Goal: Task Accomplishment & Management: Manage account settings

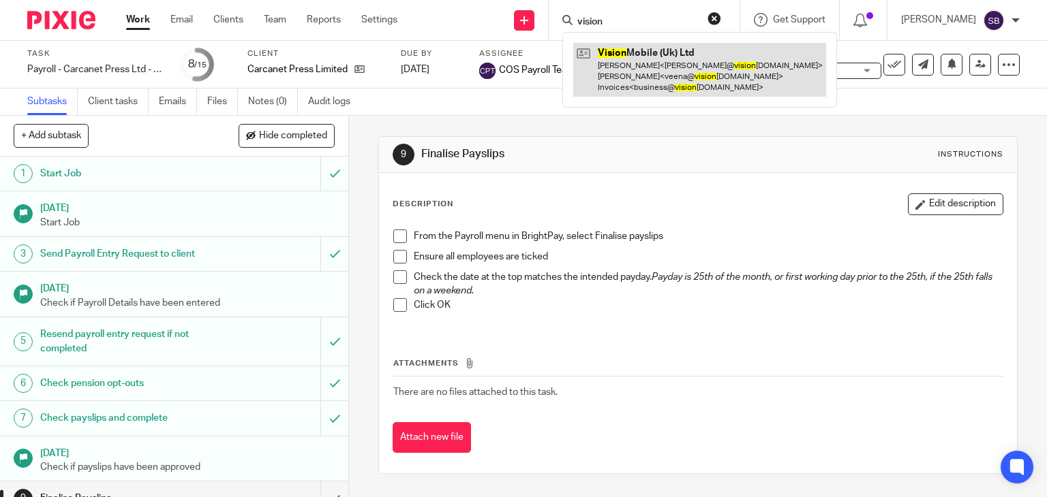
type input "vision"
click at [657, 53] on link at bounding box center [699, 70] width 253 height 54
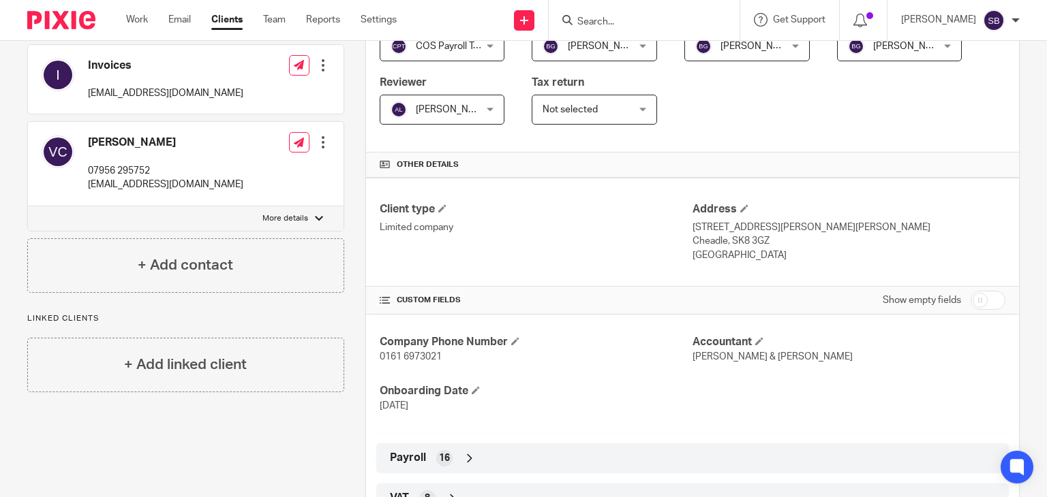
scroll to position [409, 0]
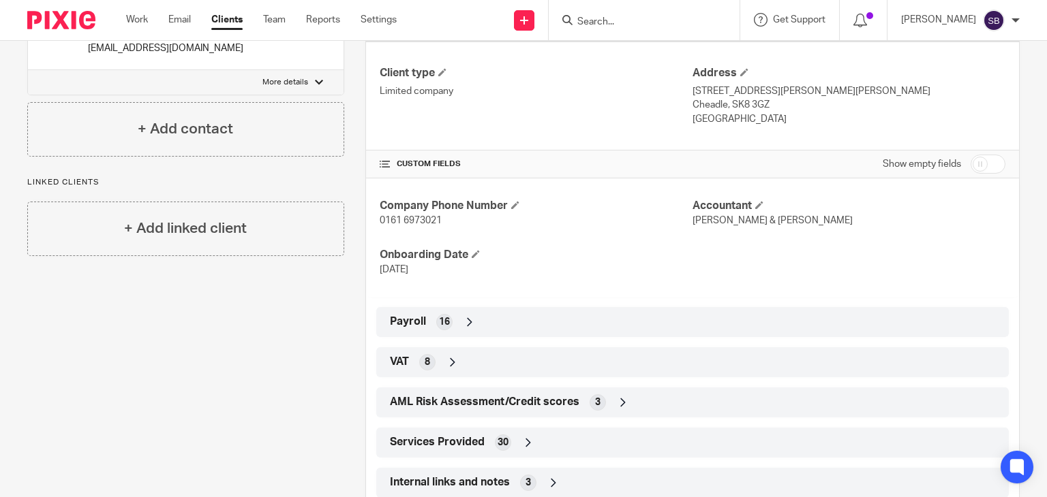
click at [628, 22] on input "Search" at bounding box center [637, 22] width 123 height 12
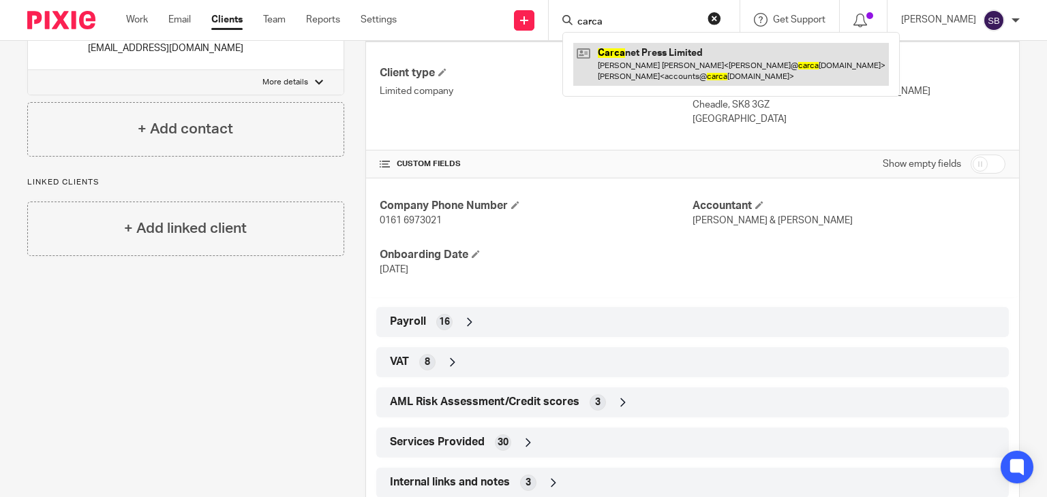
type input "carca"
click at [653, 63] on link at bounding box center [730, 64] width 315 height 42
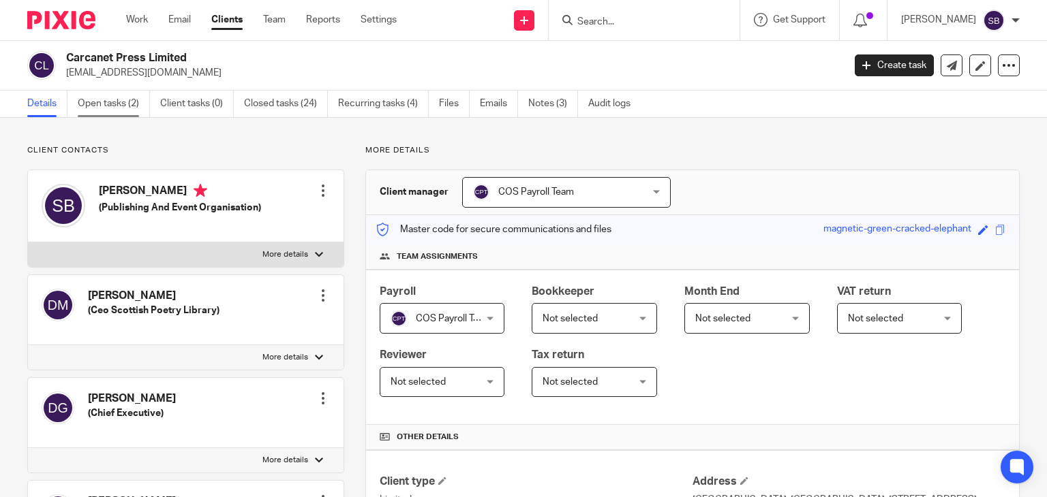
click at [129, 108] on link "Open tasks (2)" at bounding box center [114, 104] width 72 height 27
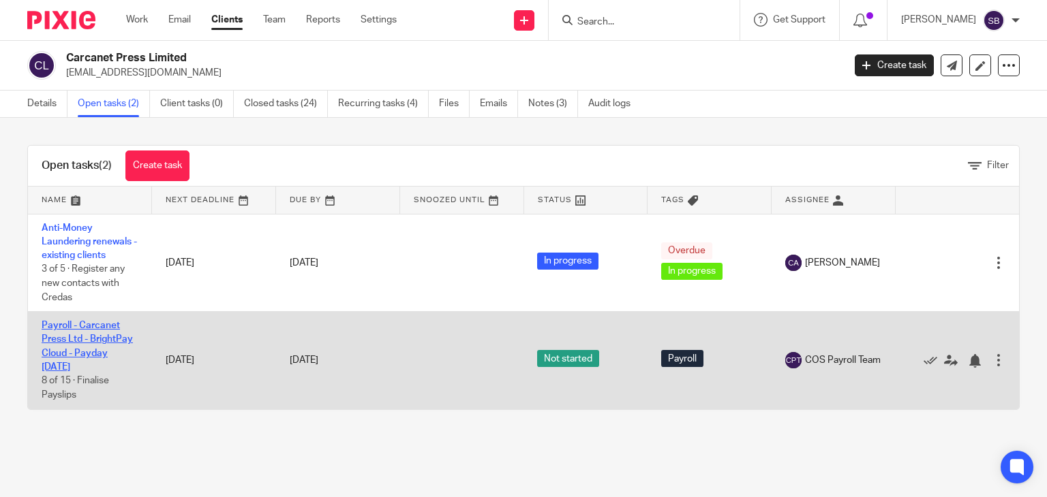
click at [76, 351] on link "Payroll - Carcanet Press Ltd - BrightPay Cloud - Payday [DATE]" at bounding box center [87, 346] width 91 height 51
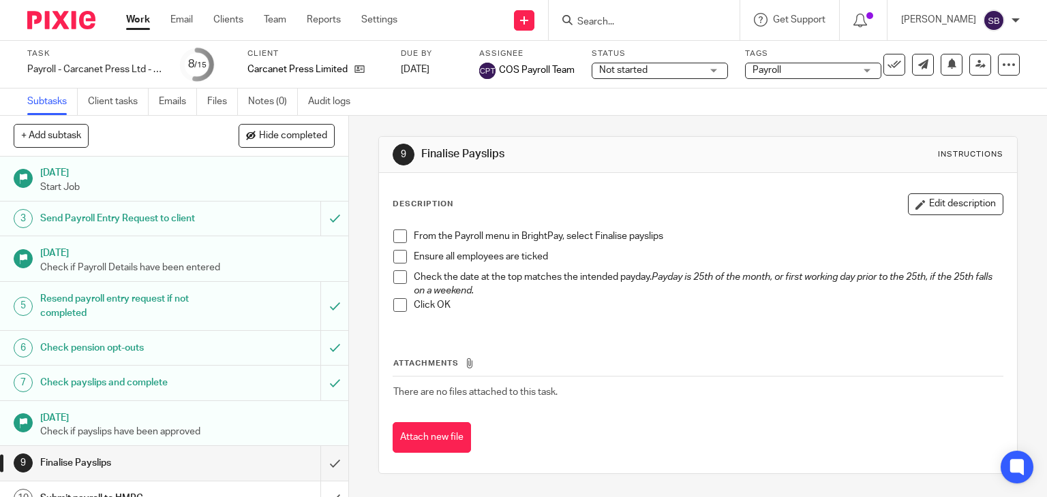
scroll to position [68, 0]
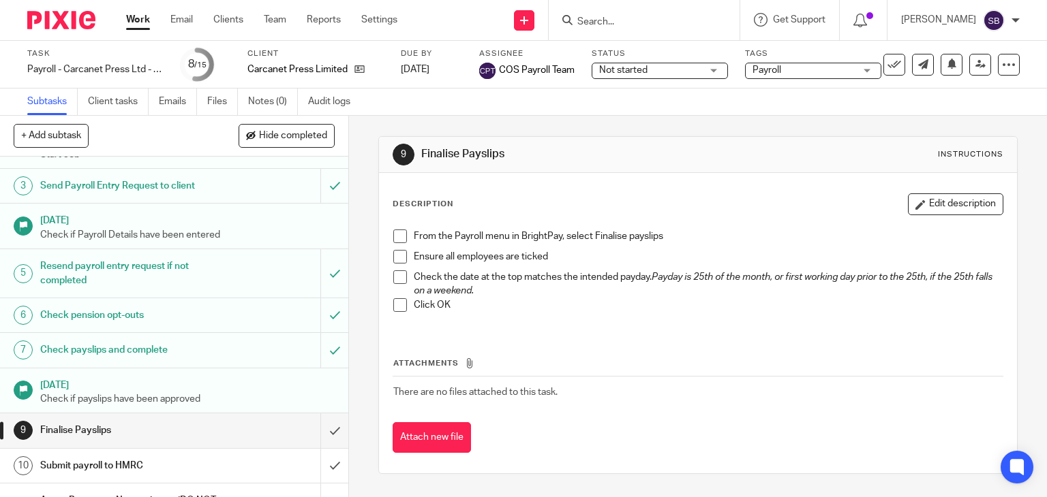
click at [395, 233] on span at bounding box center [400, 237] width 14 height 14
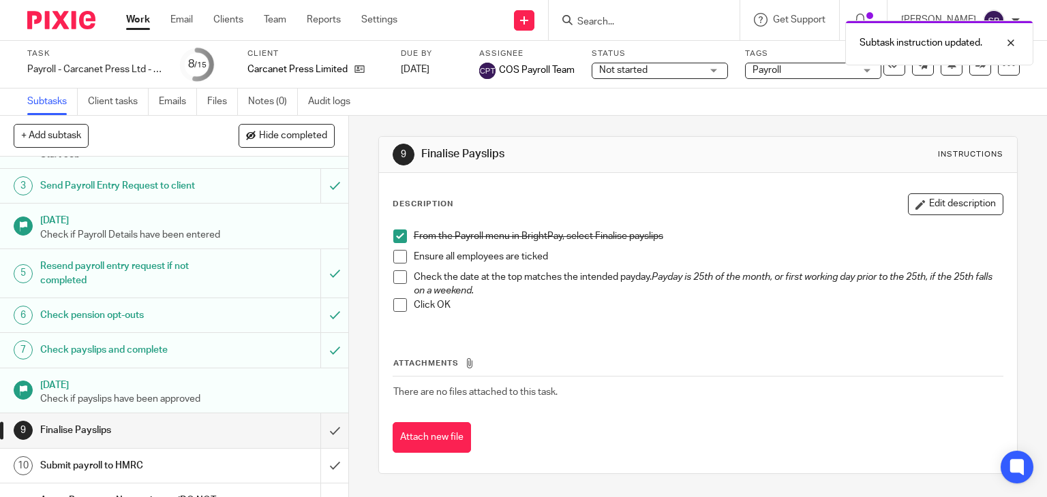
click at [397, 251] on span at bounding box center [400, 257] width 14 height 14
click at [397, 268] on li "Ensure all employees are ticked" at bounding box center [698, 260] width 610 height 20
click at [398, 276] on span at bounding box center [400, 278] width 14 height 14
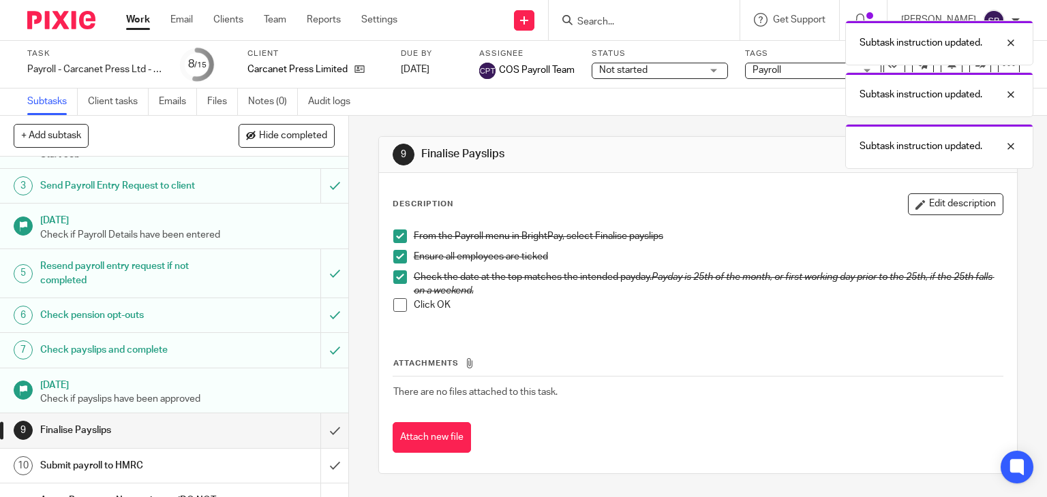
click at [397, 303] on span at bounding box center [400, 305] width 14 height 14
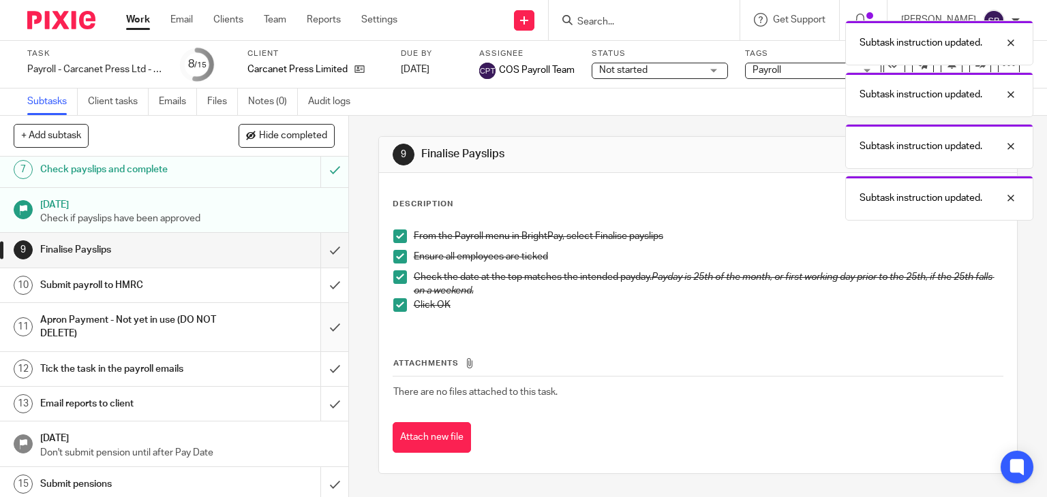
scroll to position [251, 0]
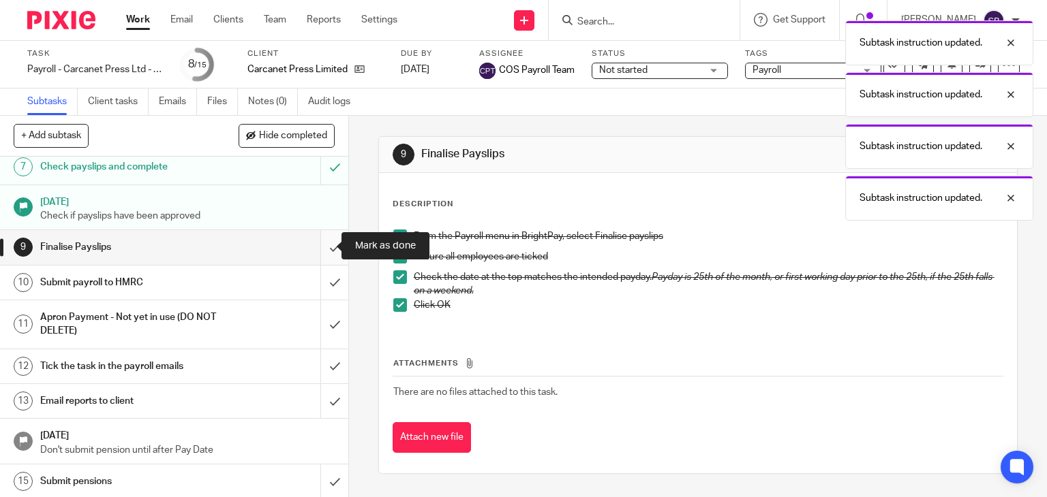
click at [324, 245] on input "submit" at bounding box center [174, 247] width 348 height 34
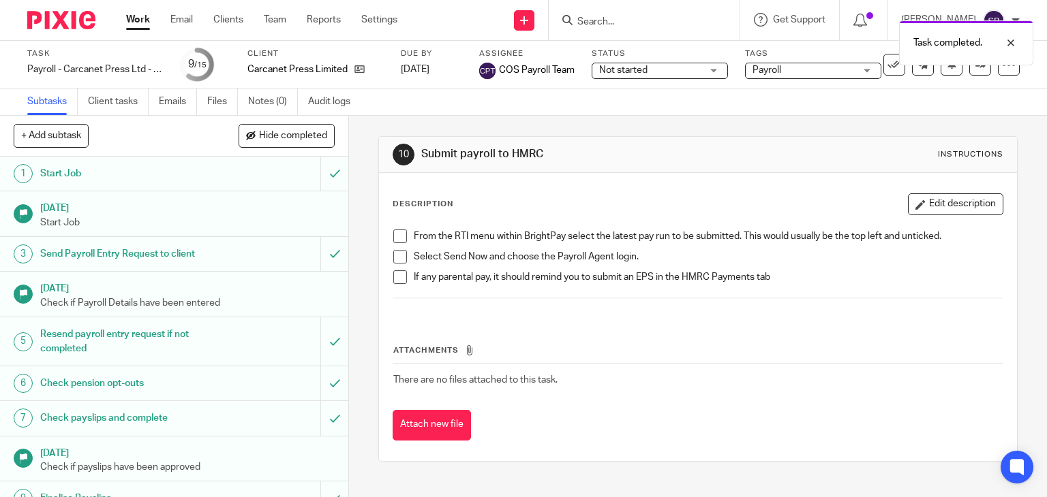
click at [396, 234] on span at bounding box center [400, 237] width 14 height 14
click at [393, 260] on span at bounding box center [400, 257] width 14 height 14
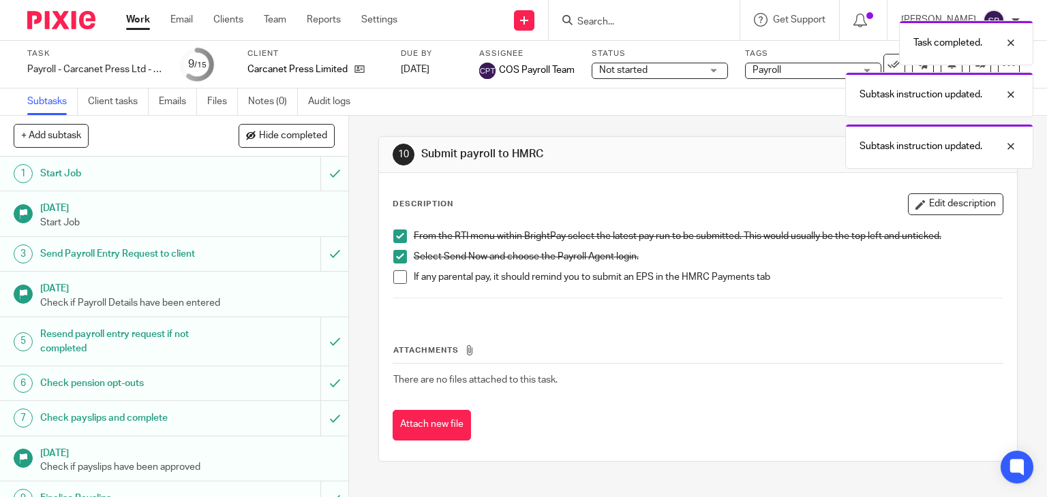
click at [396, 275] on span at bounding box center [400, 278] width 14 height 14
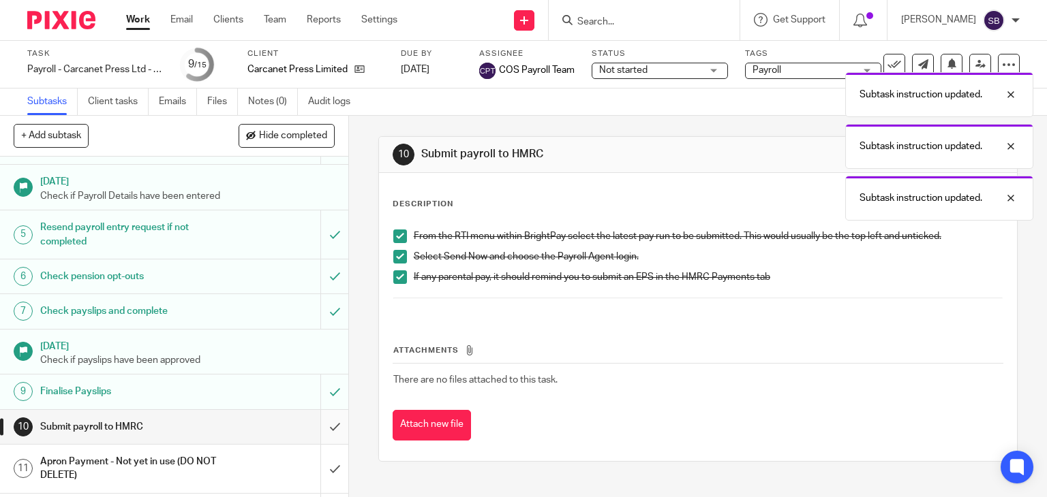
scroll to position [251, 0]
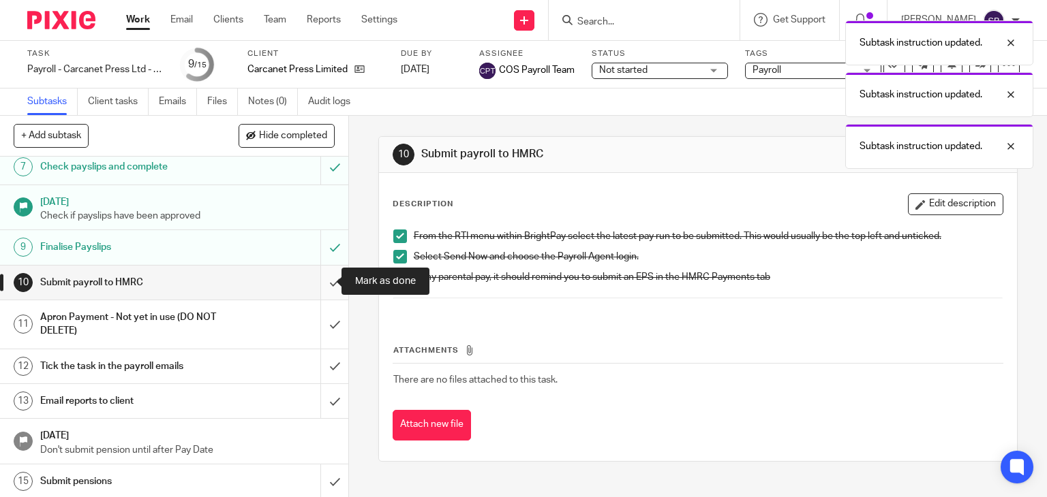
click at [320, 281] on input "submit" at bounding box center [174, 283] width 348 height 34
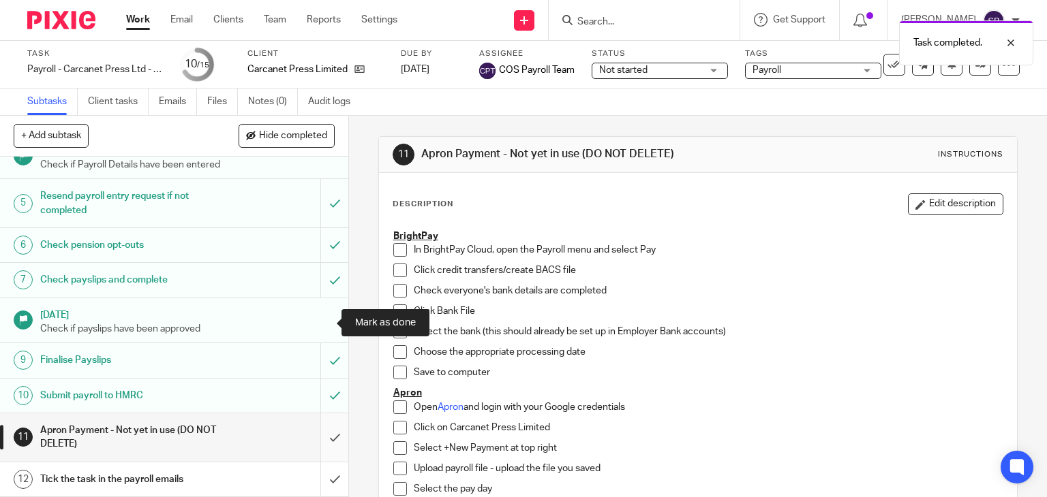
scroll to position [251, 0]
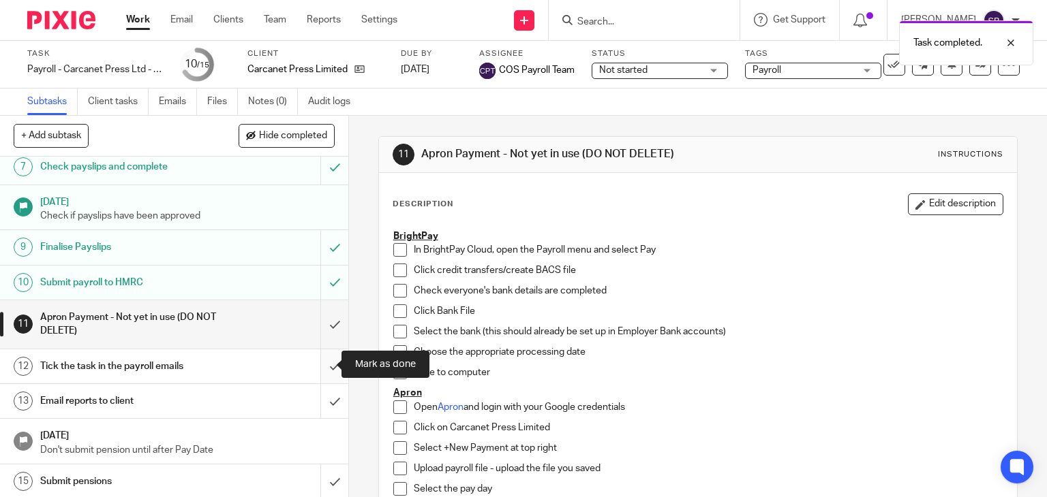
click at [326, 366] on input "submit" at bounding box center [174, 367] width 348 height 34
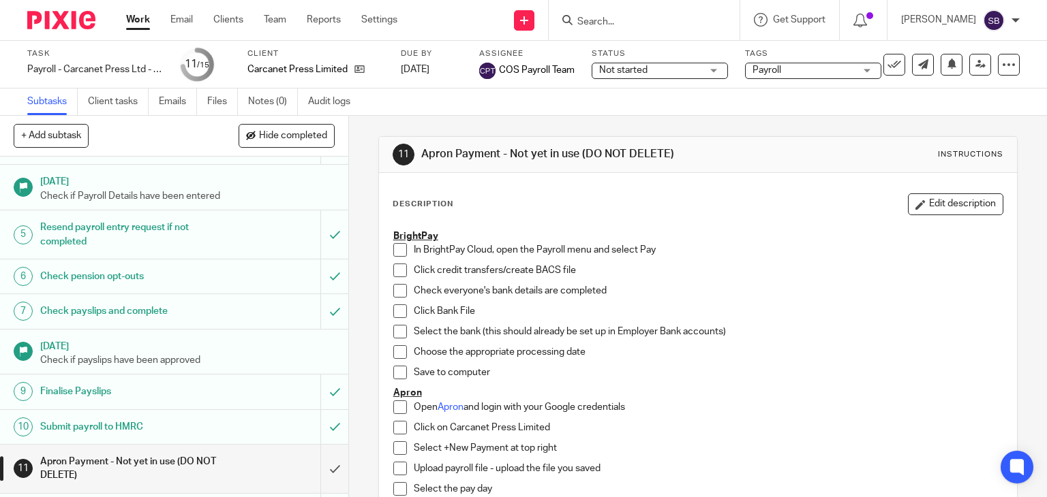
scroll to position [251, 0]
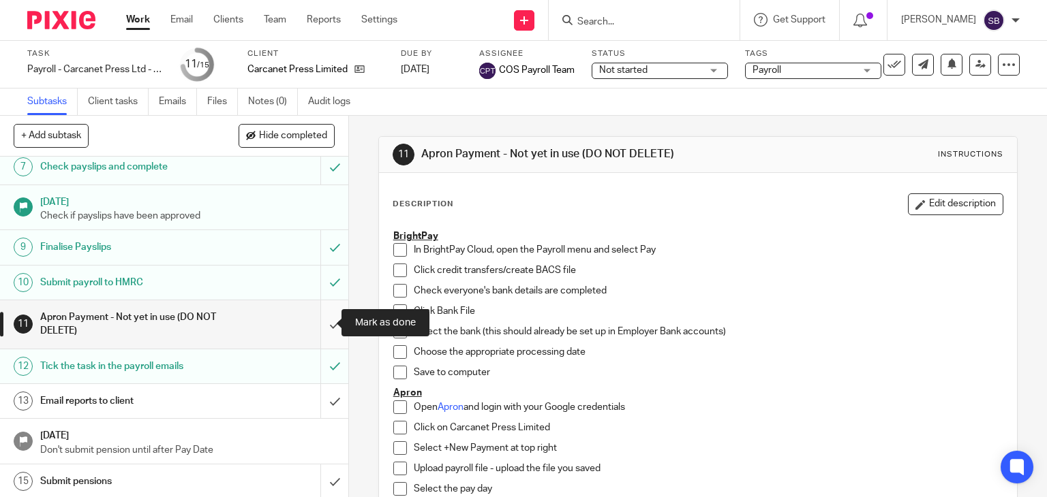
click at [318, 322] on input "submit" at bounding box center [174, 324] width 348 height 48
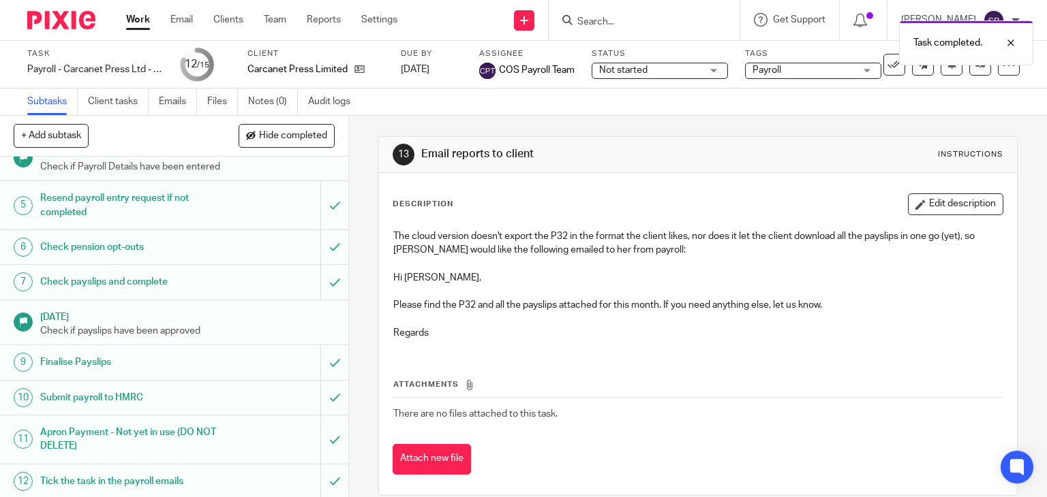
scroll to position [251, 0]
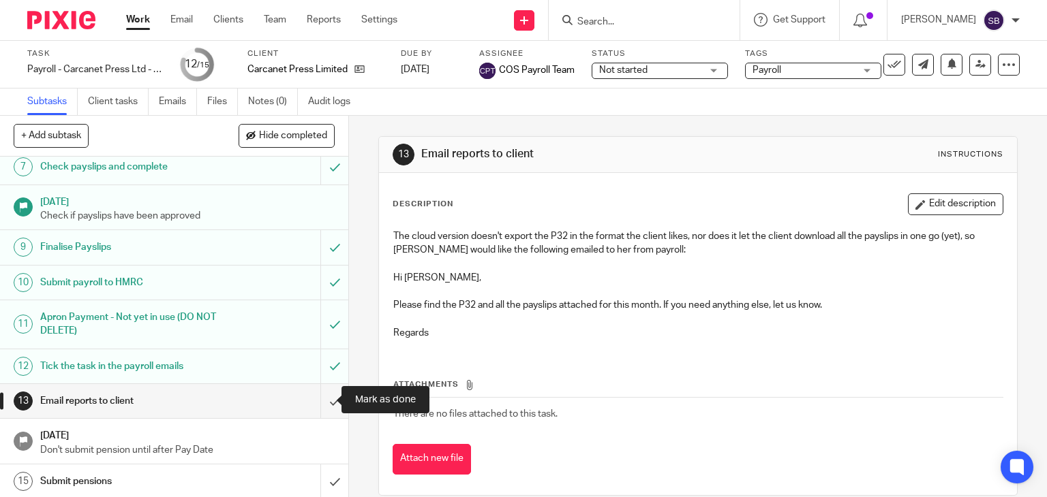
drag, startPoint x: 323, startPoint y: 401, endPoint x: 337, endPoint y: 378, distance: 26.3
click at [323, 401] on input "submit" at bounding box center [174, 401] width 348 height 34
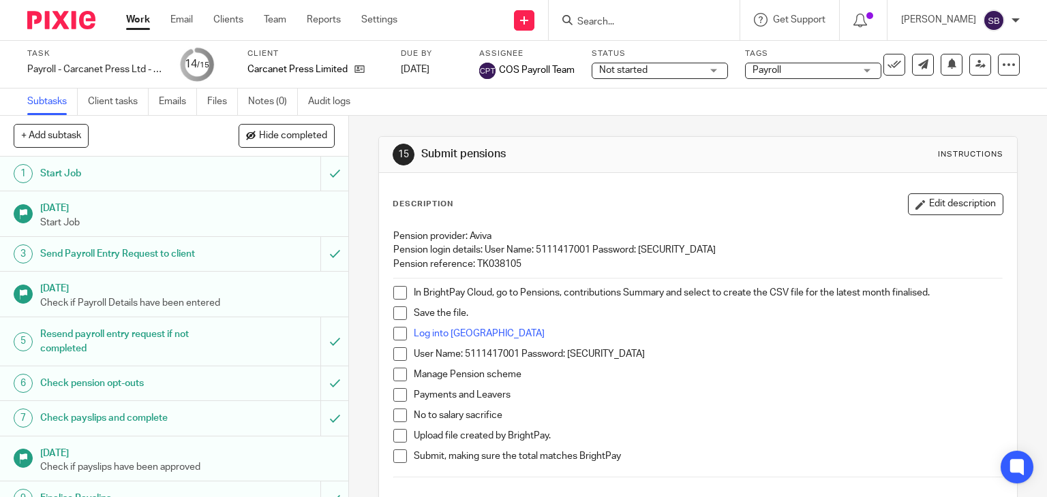
click at [143, 22] on link "Work" at bounding box center [138, 20] width 24 height 14
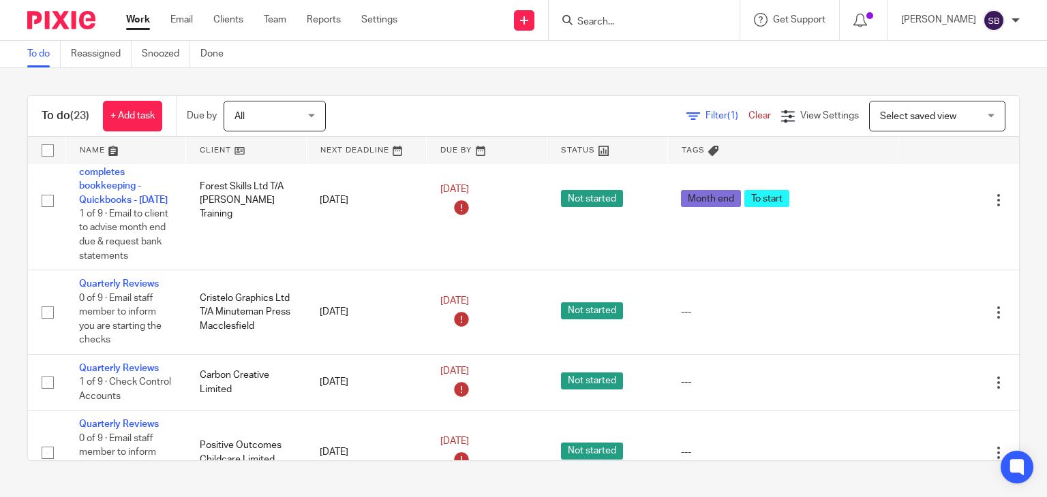
scroll to position [477, 0]
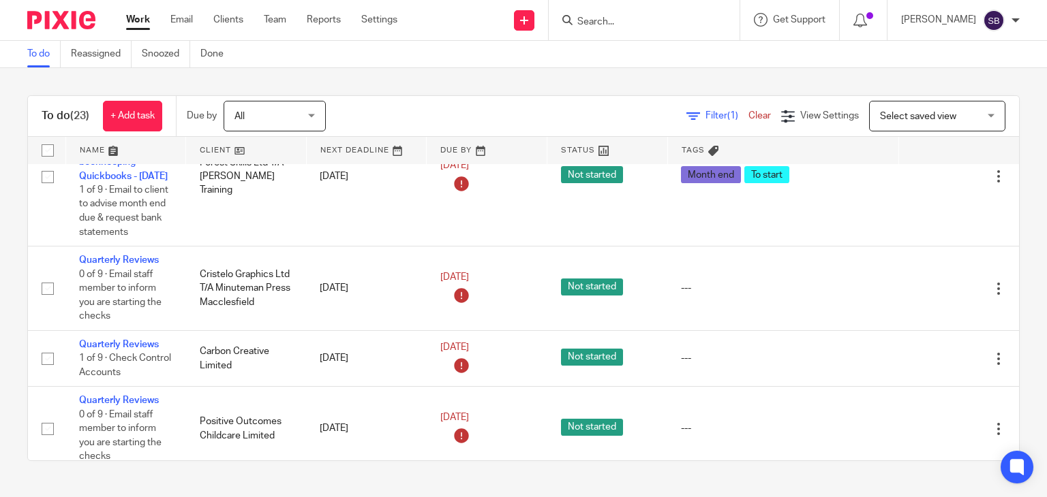
click at [668, 22] on input "Search" at bounding box center [637, 22] width 123 height 12
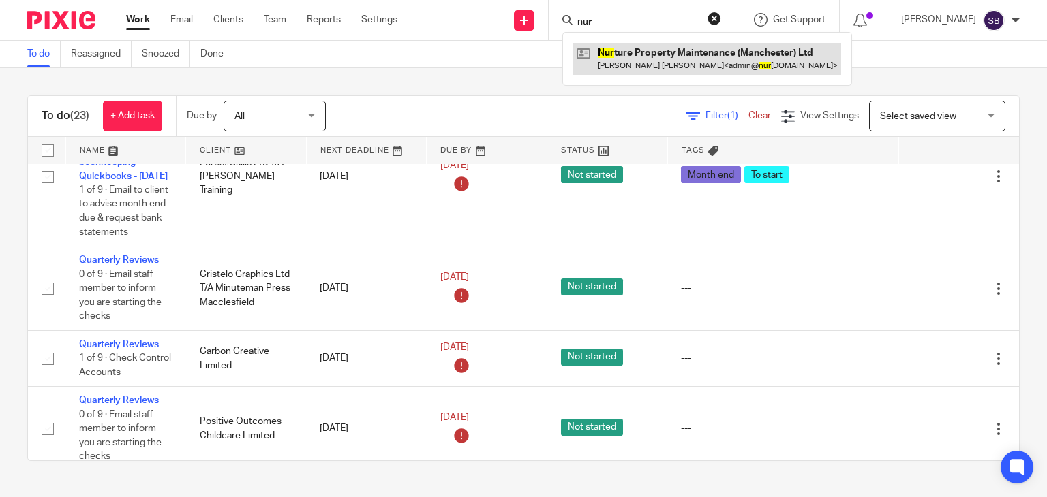
type input "nur"
click at [693, 57] on link at bounding box center [707, 58] width 268 height 31
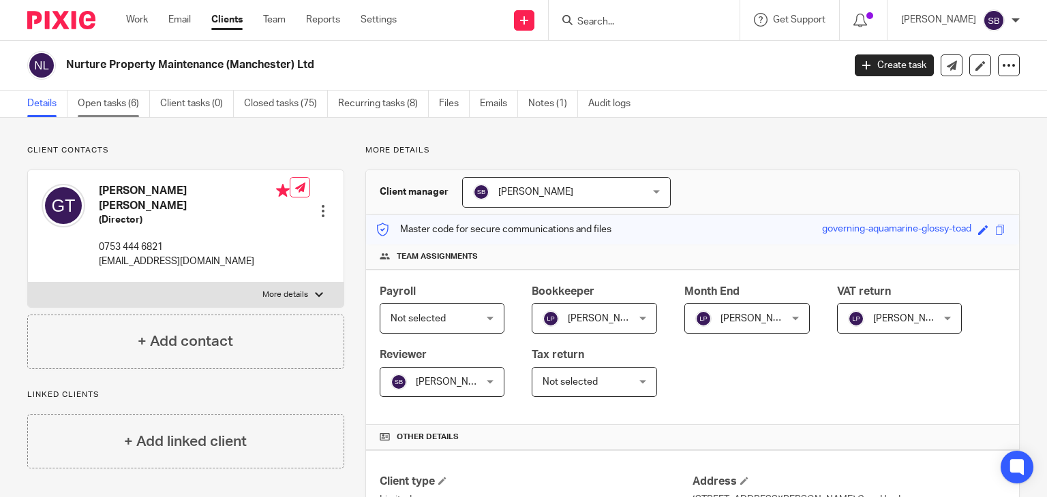
click at [129, 110] on link "Open tasks (6)" at bounding box center [114, 104] width 72 height 27
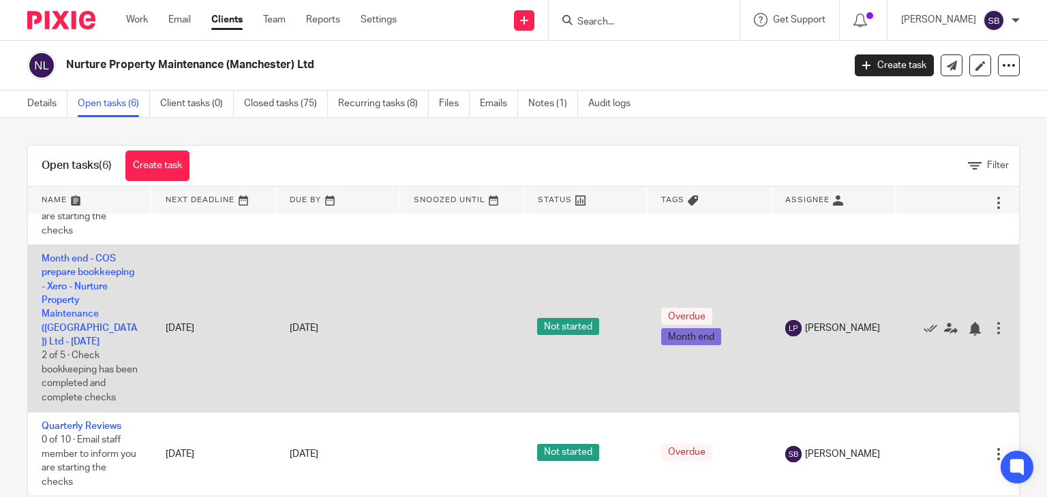
scroll to position [42, 0]
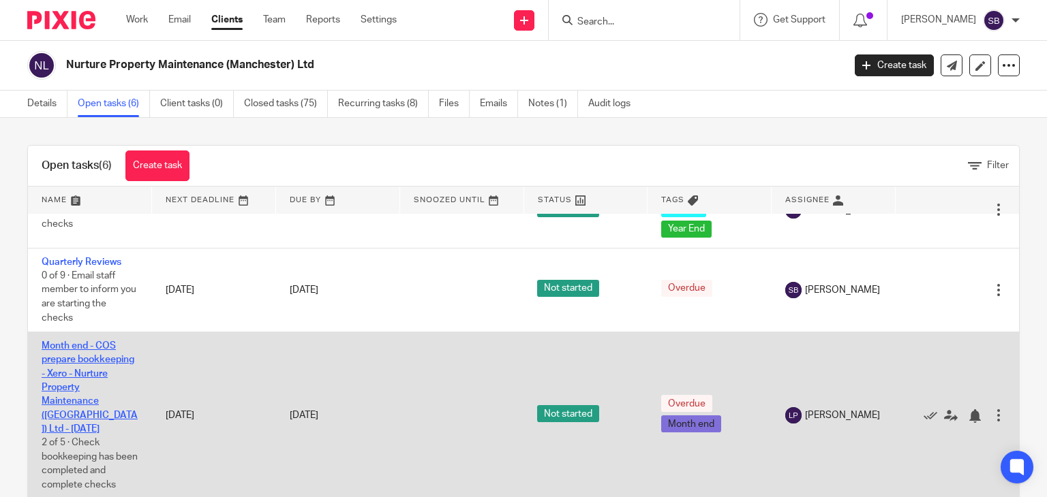
click at [74, 377] on link "Month end - COS prepare bookkeeping - Xero - Nurture Property Maintenance ([GEO…" at bounding box center [90, 387] width 96 height 93
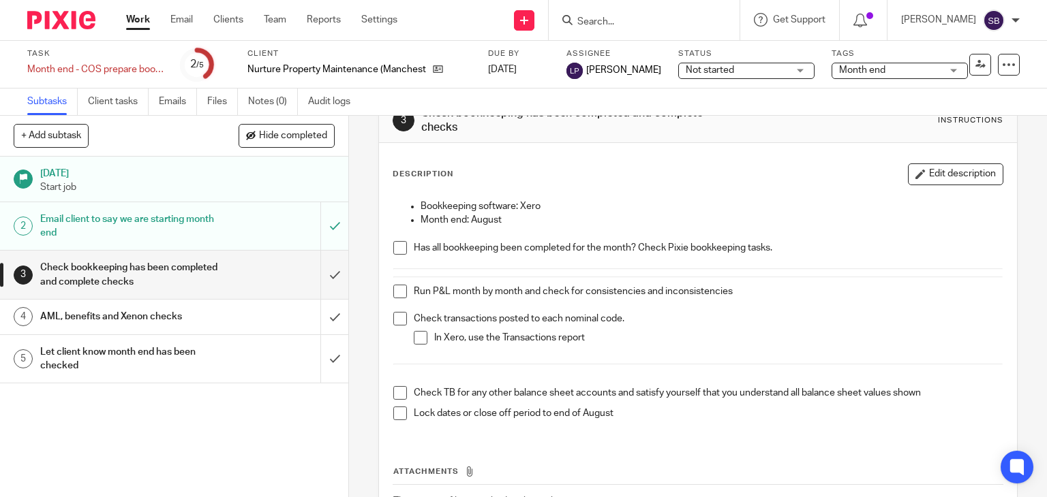
scroll to position [68, 0]
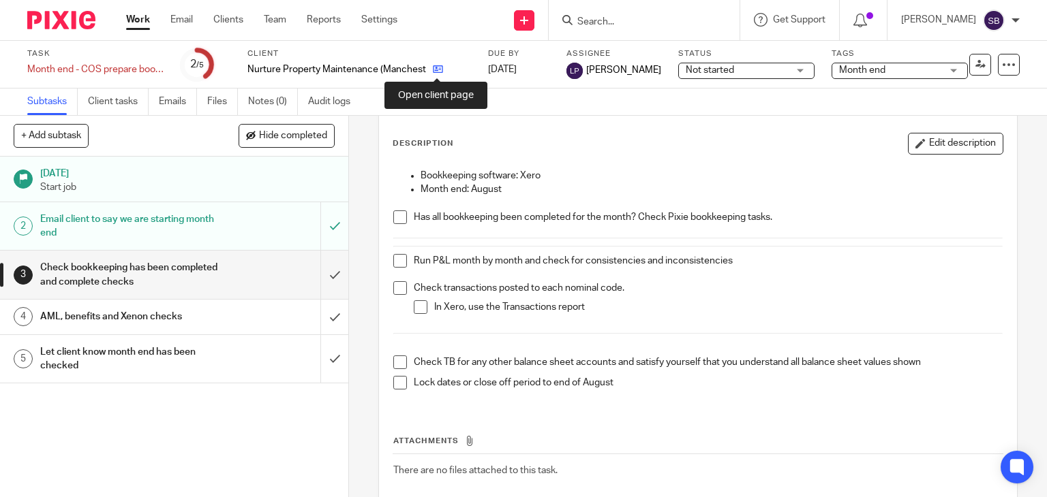
click at [434, 73] on icon at bounding box center [438, 69] width 10 height 10
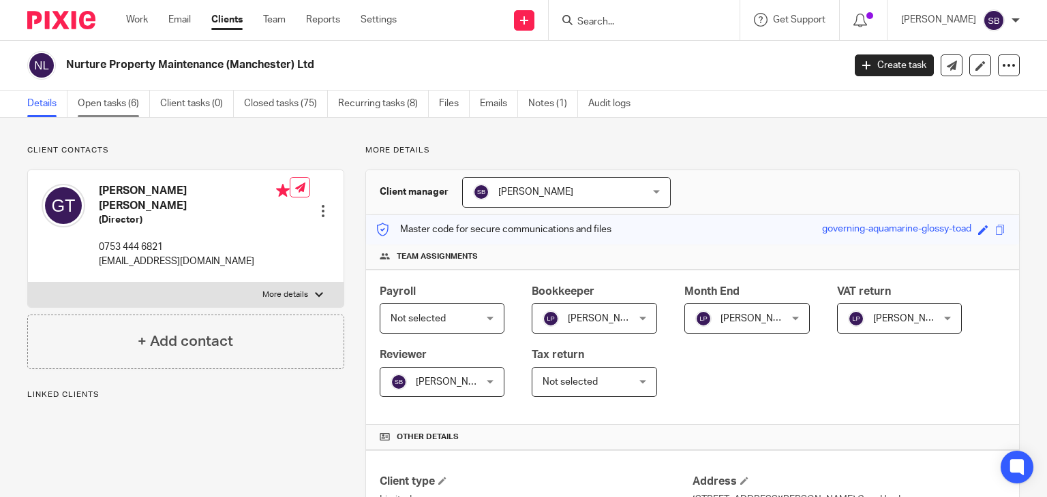
click at [126, 104] on link "Open tasks (6)" at bounding box center [114, 104] width 72 height 27
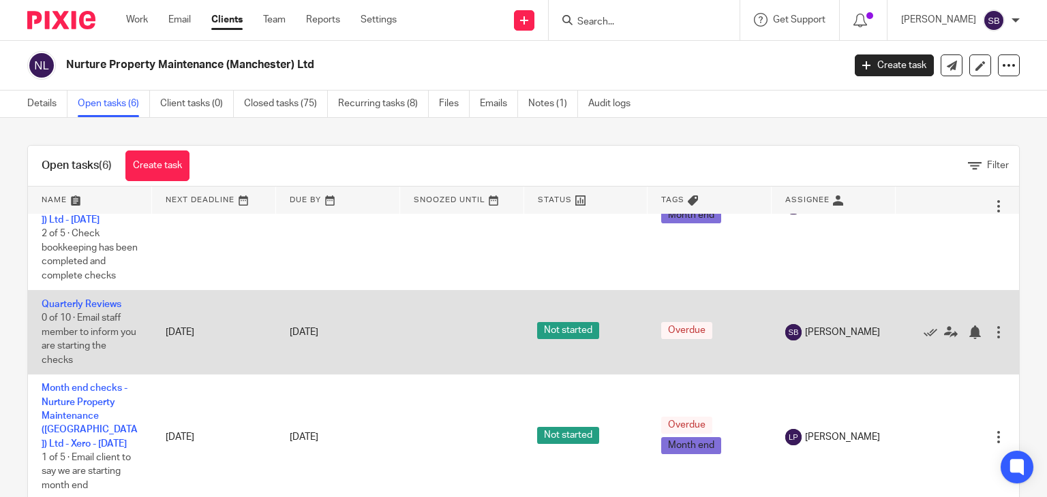
scroll to position [273, 0]
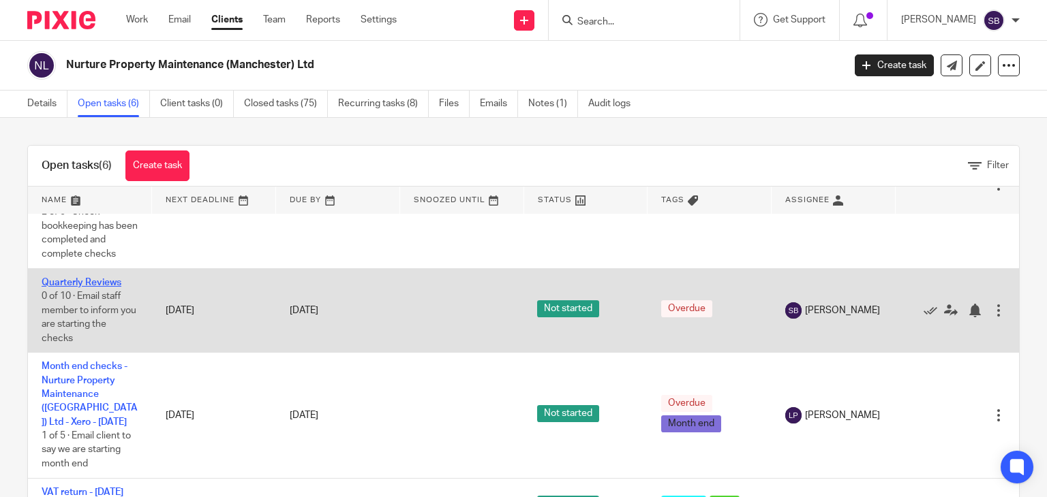
click at [104, 285] on link "Quarterly Reviews" at bounding box center [82, 283] width 80 height 10
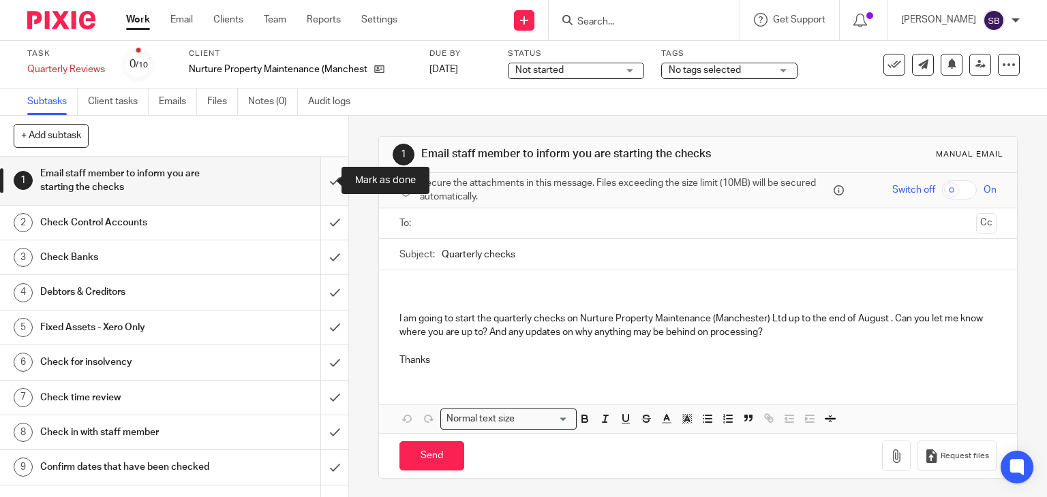
click at [313, 181] on input "submit" at bounding box center [174, 181] width 348 height 48
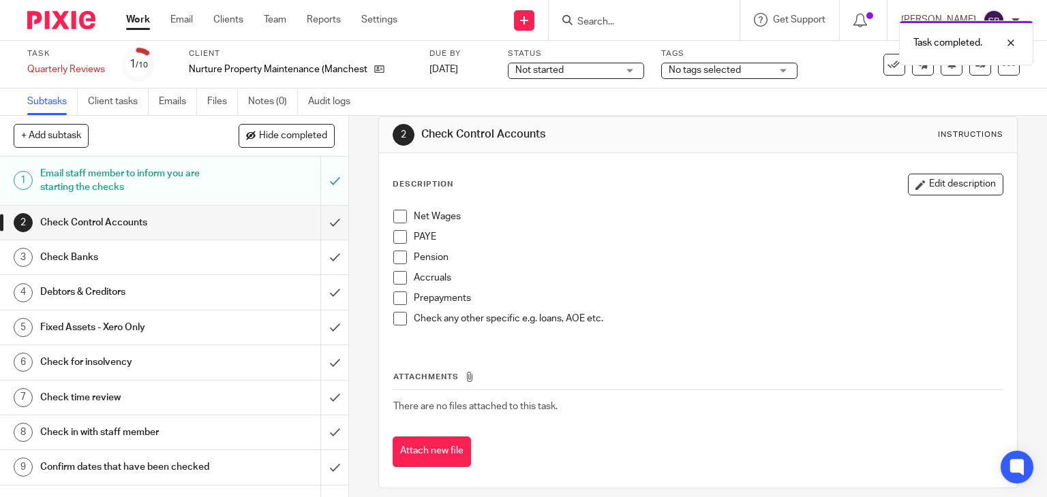
scroll to position [30, 0]
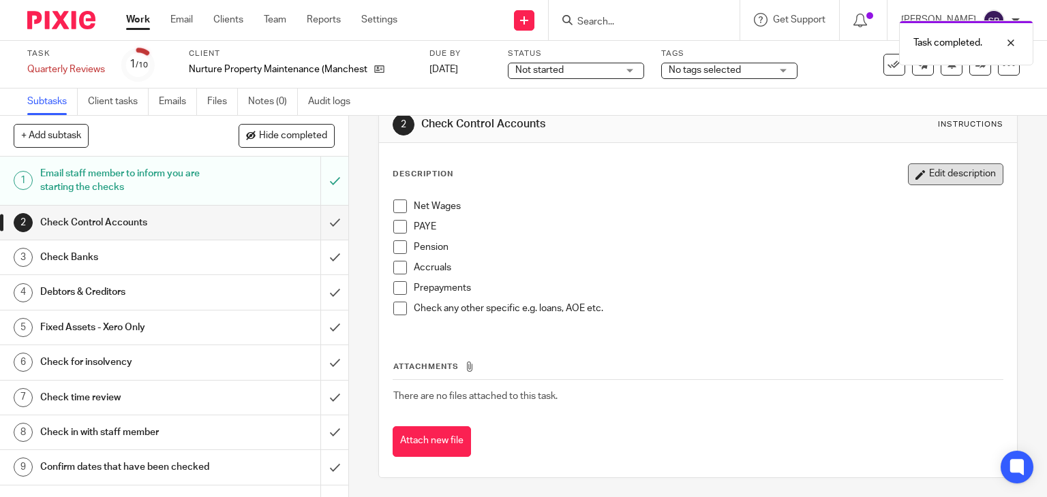
click at [927, 181] on button "Edit description" at bounding box center [955, 175] width 95 height 22
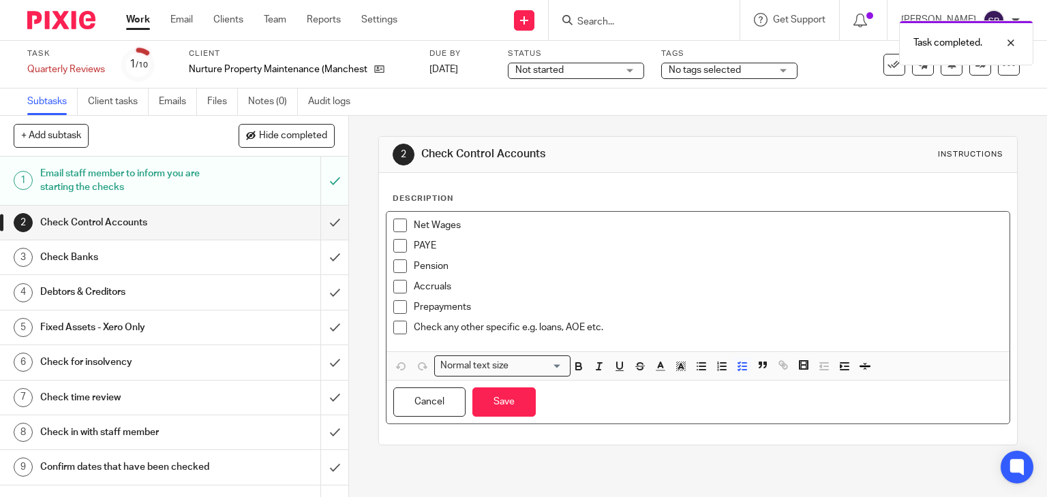
click at [638, 335] on div "Check any other specific e.g. loans, AOE etc." at bounding box center [708, 331] width 589 height 20
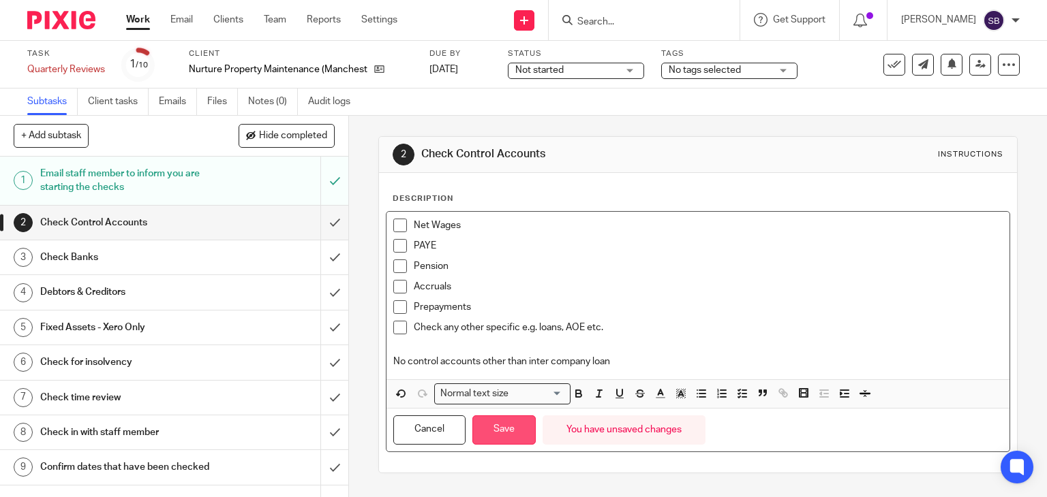
click at [500, 426] on button "Save" at bounding box center [503, 430] width 63 height 29
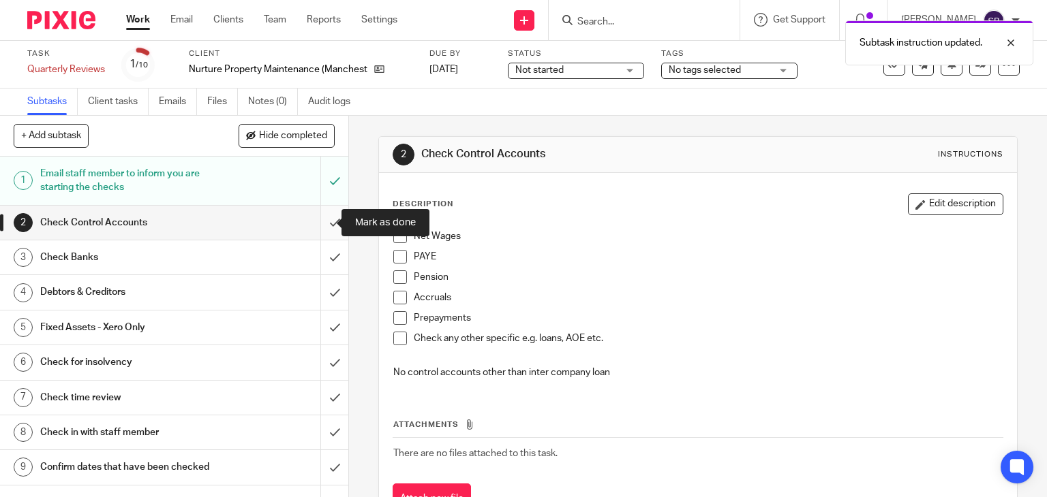
click at [322, 223] on input "submit" at bounding box center [174, 223] width 348 height 34
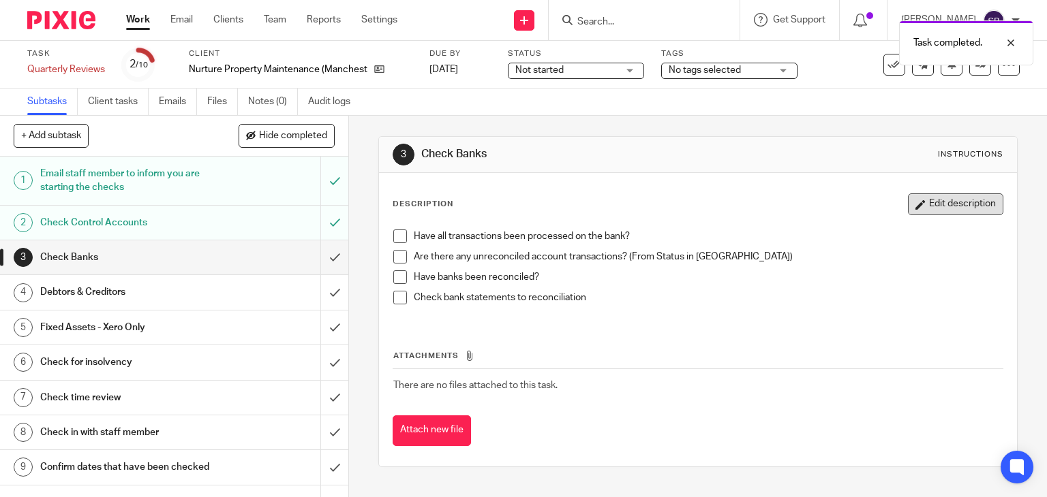
click button "Edit description"
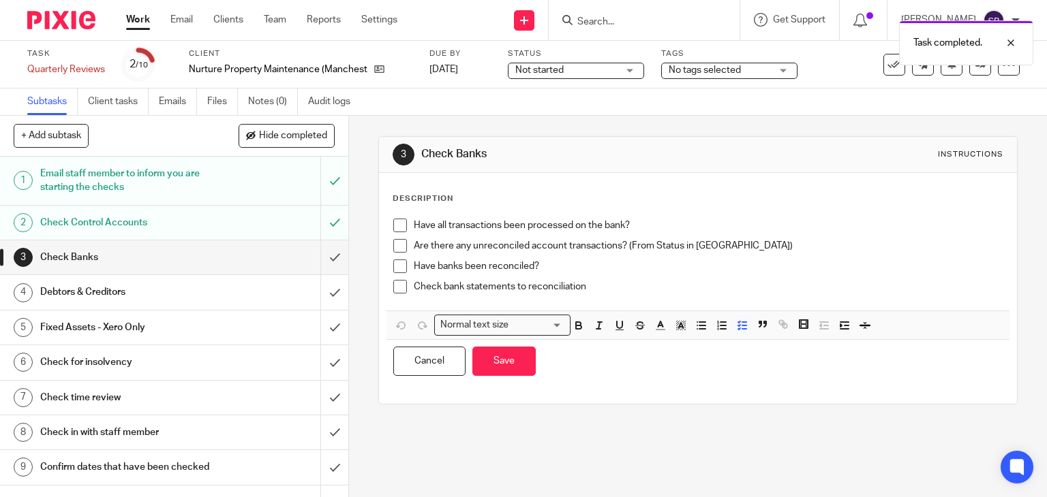
click p "Check bank statements to reconciliation"
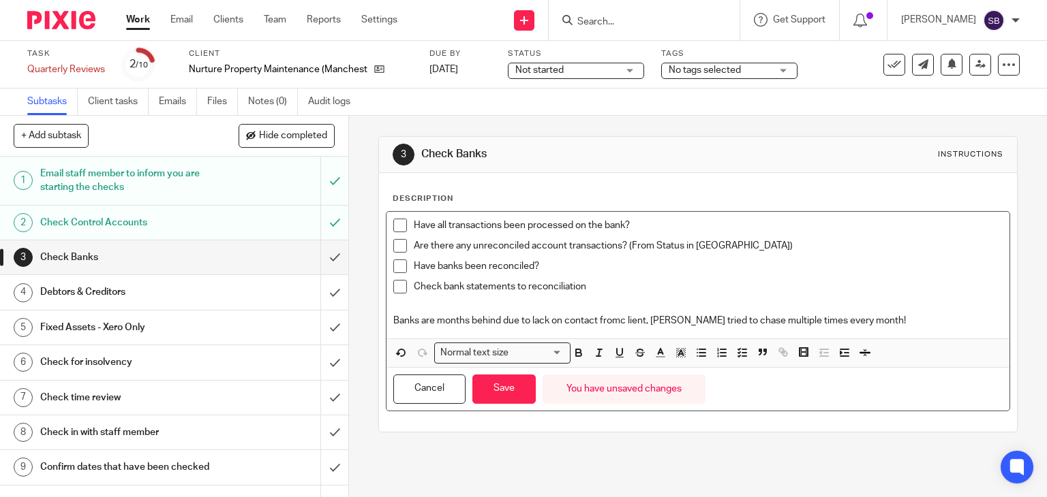
click p "Banks are months behind due to lack on contact fromc lient, Linda ha tried to c…"
click button "Save"
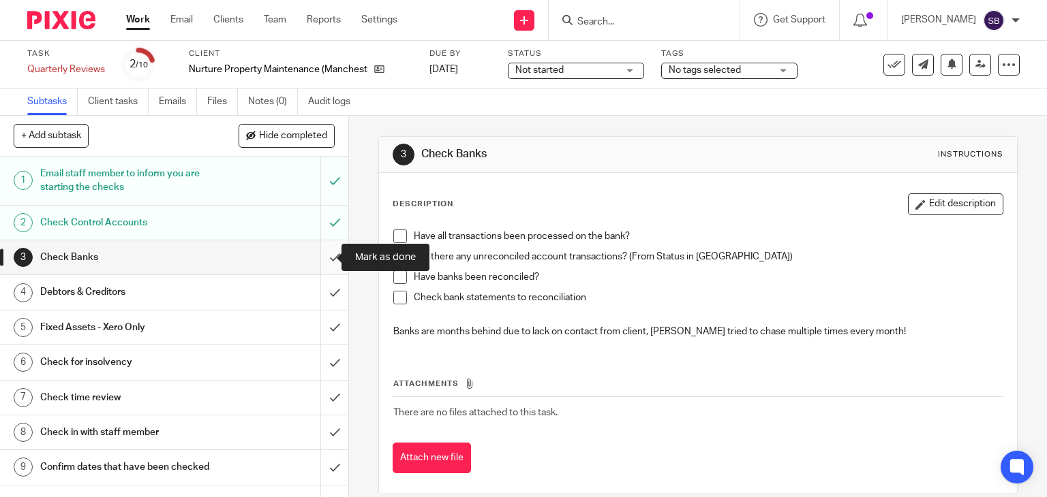
click input "submit"
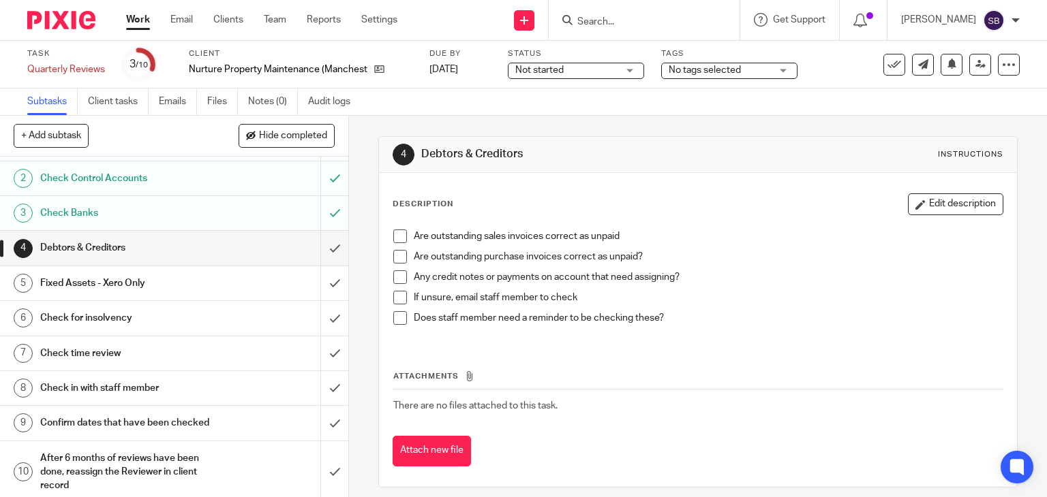
scroll to position [63, 0]
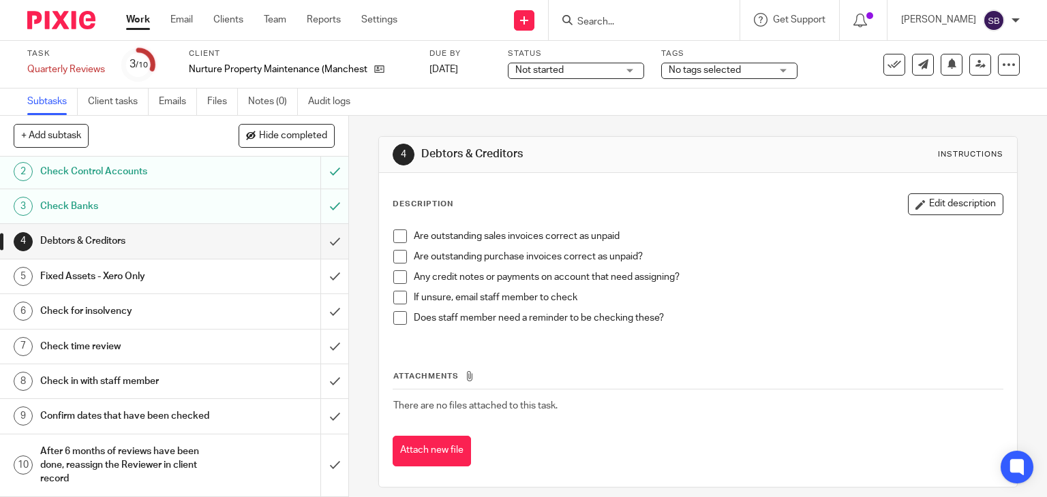
click at [87, 371] on h1 "Check in with staff member" at bounding box center [129, 381] width 178 height 20
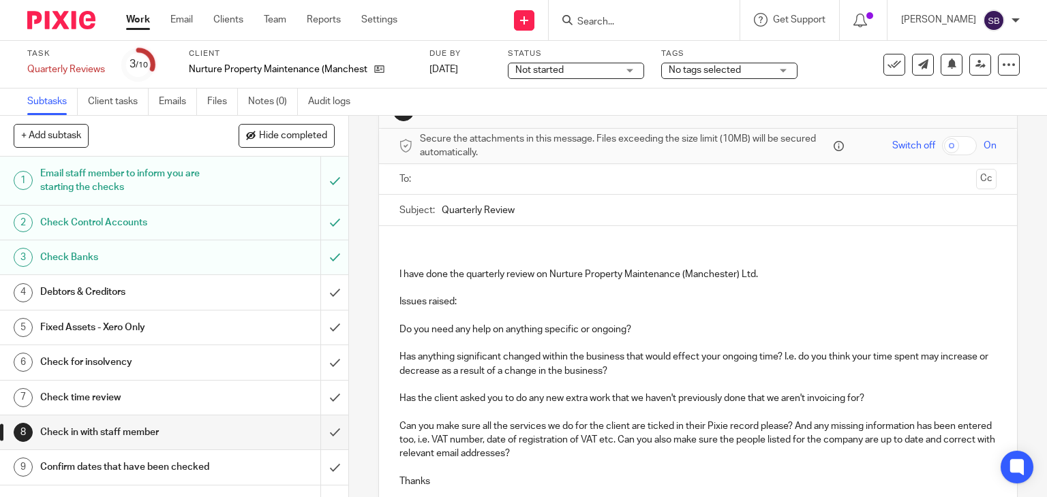
scroll to position [68, 0]
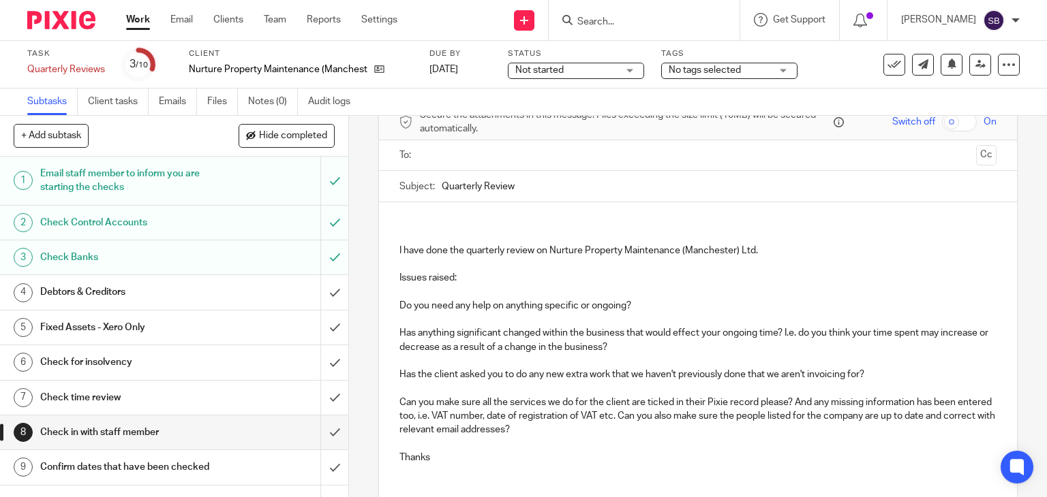
click at [505, 278] on p "Issues raised:" at bounding box center [698, 278] width 598 height 14
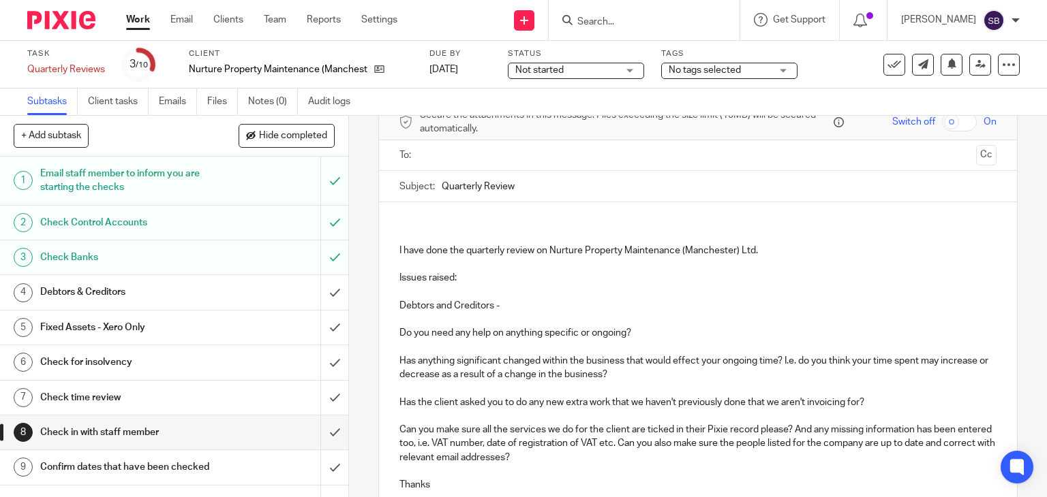
click at [538, 303] on p "Debtors and Creditors -" at bounding box center [698, 306] width 598 height 14
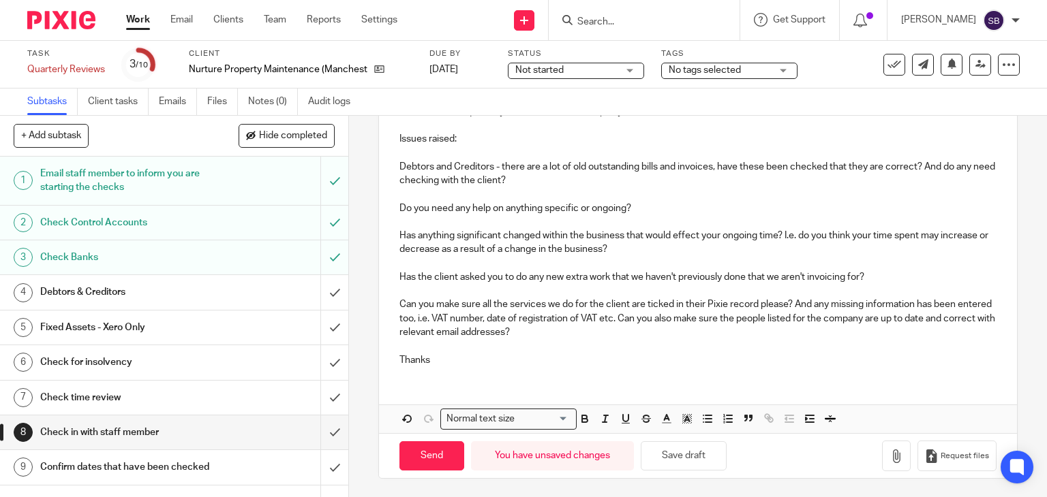
scroll to position [207, 0]
click at [699, 461] on button "Save draft" at bounding box center [684, 456] width 86 height 29
click at [180, 300] on h1 "Debtors & Creditors" at bounding box center [129, 292] width 178 height 20
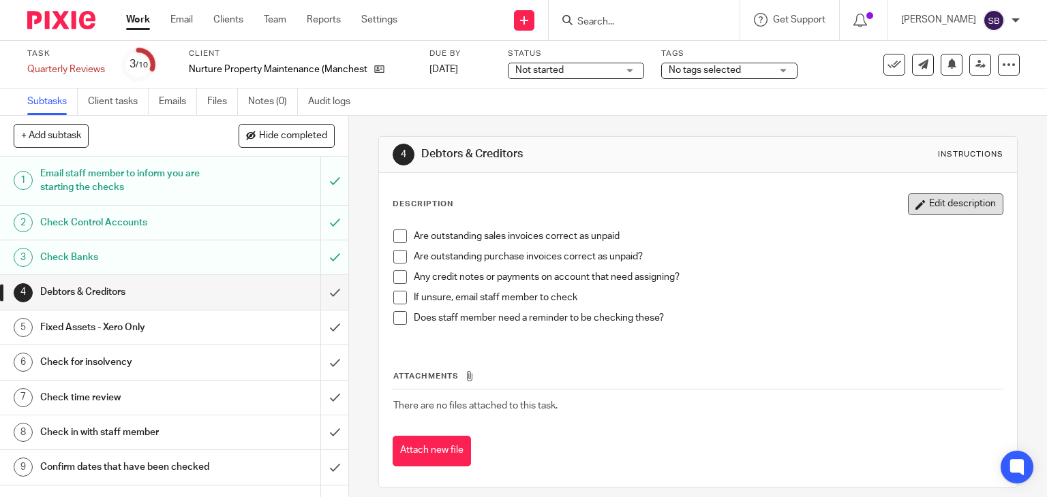
click at [932, 208] on button "Edit description" at bounding box center [955, 205] width 95 height 22
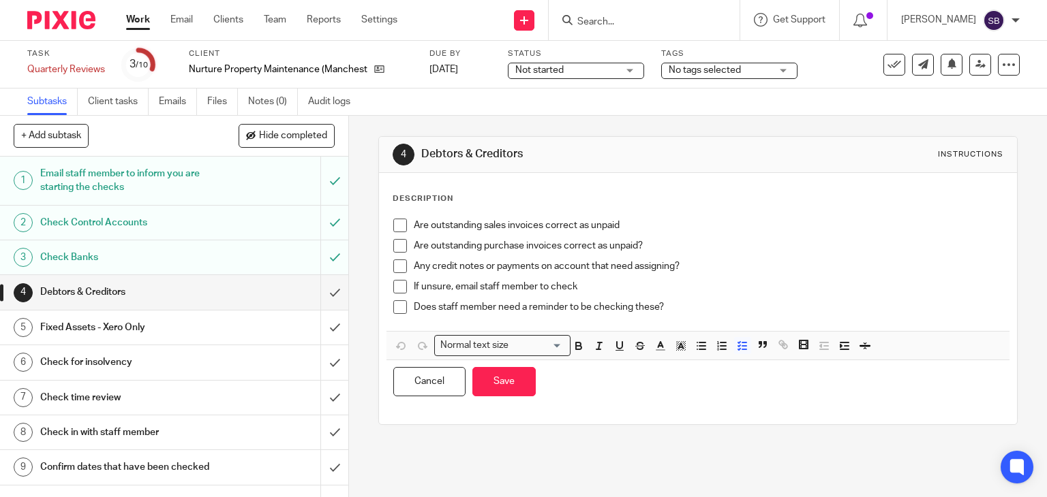
click at [676, 303] on p "Does staff member need a reminder to be checking these?" at bounding box center [708, 307] width 589 height 14
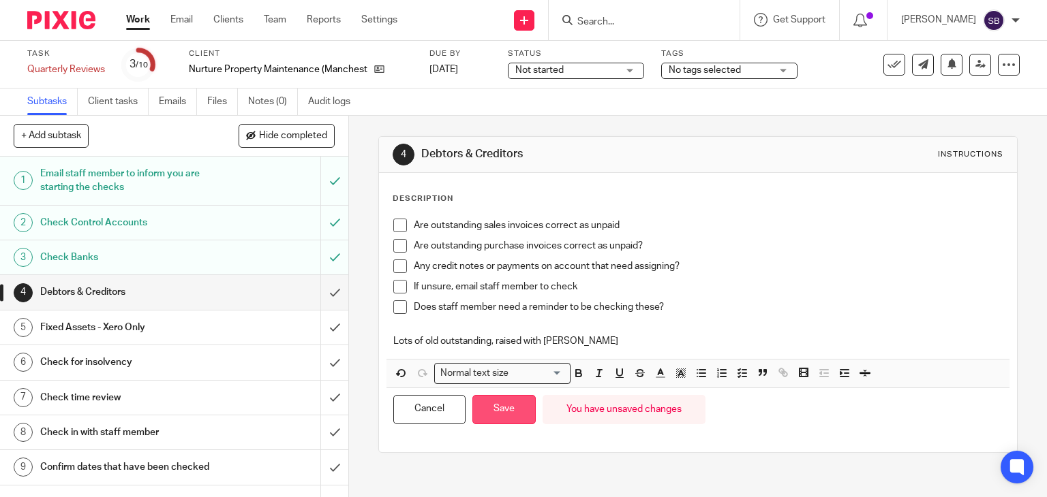
click at [517, 412] on button "Save" at bounding box center [503, 409] width 63 height 29
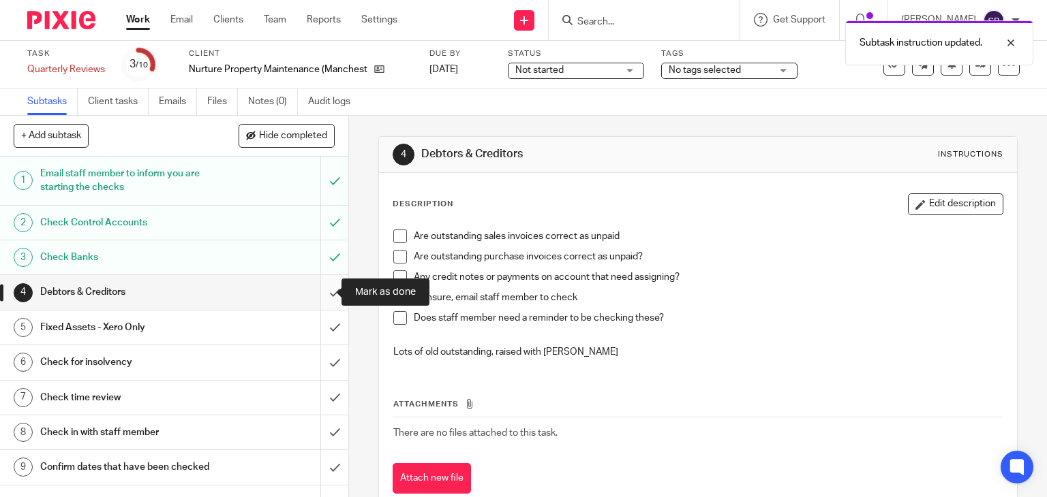
click at [320, 291] on input "submit" at bounding box center [174, 292] width 348 height 34
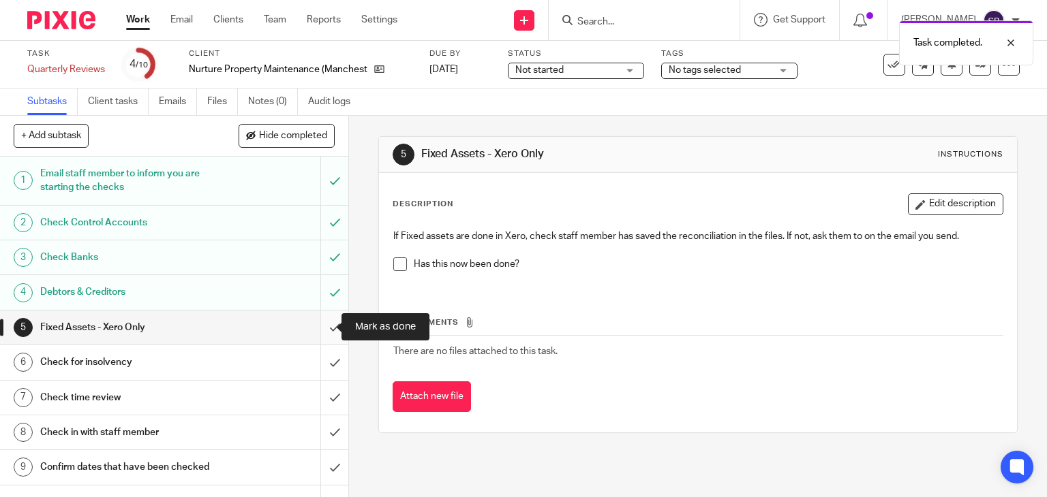
click at [320, 328] on input "submit" at bounding box center [174, 328] width 348 height 34
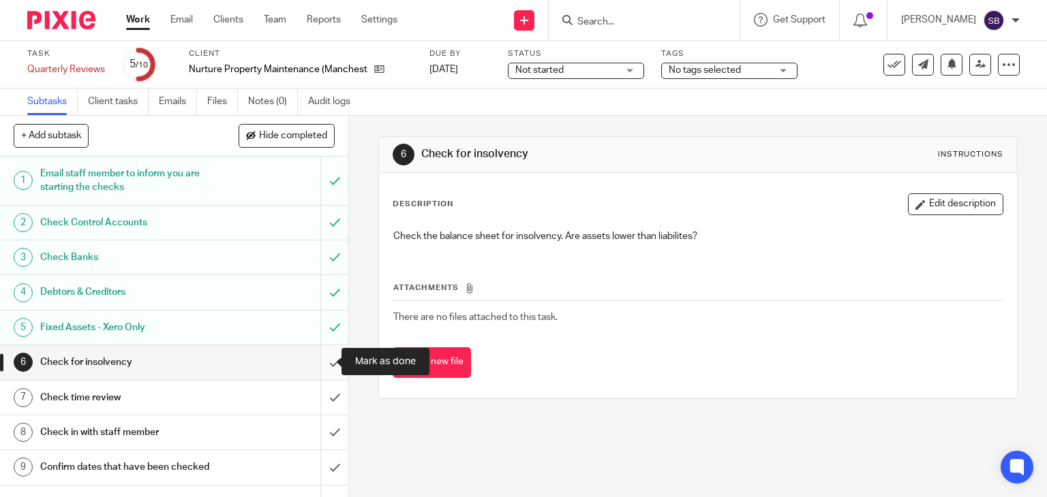
click at [321, 363] on input "submit" at bounding box center [174, 362] width 348 height 34
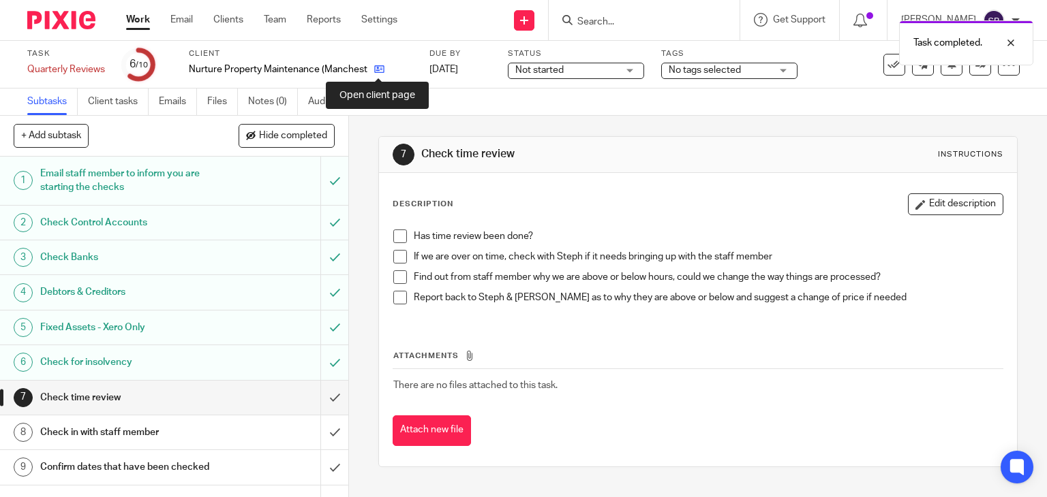
click at [377, 71] on icon at bounding box center [379, 69] width 10 height 10
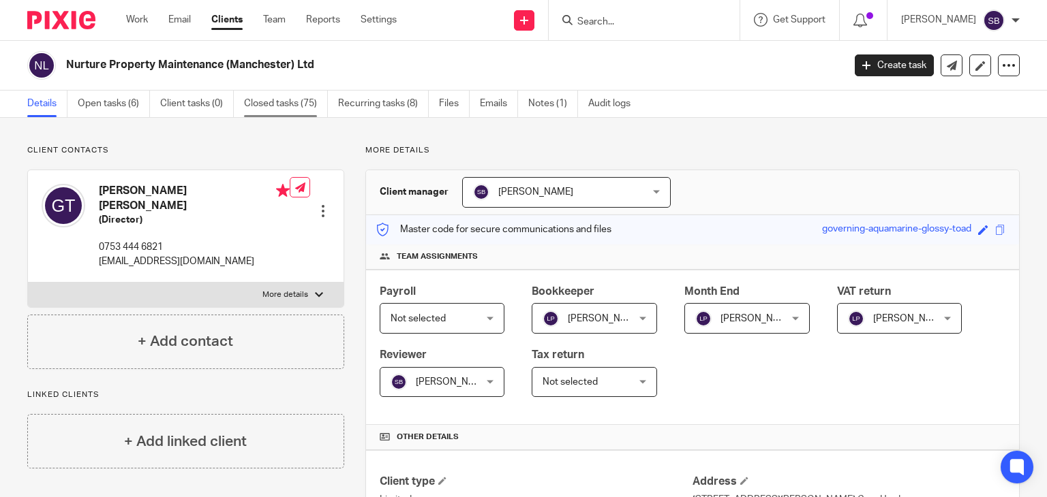
click at [286, 105] on link "Closed tasks (75)" at bounding box center [286, 104] width 84 height 27
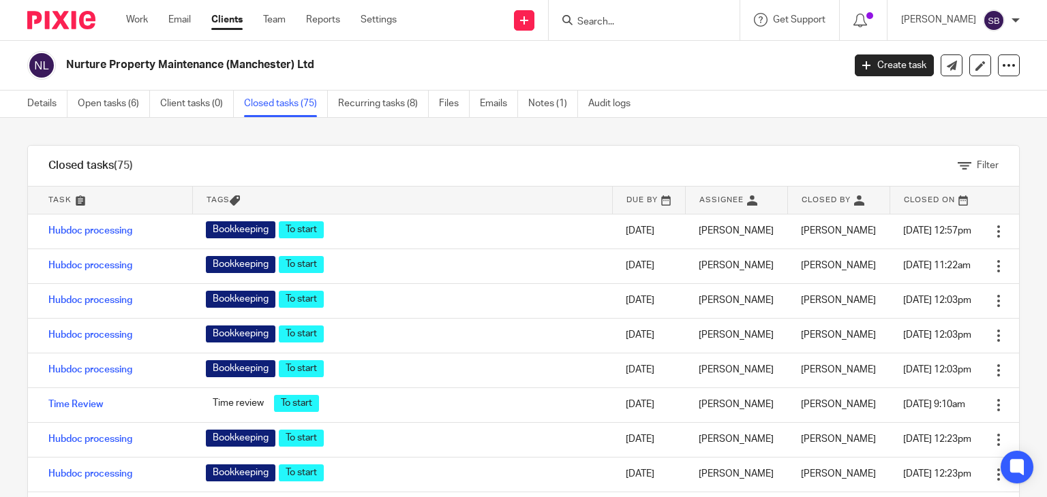
click at [61, 200] on link at bounding box center [110, 200] width 164 height 27
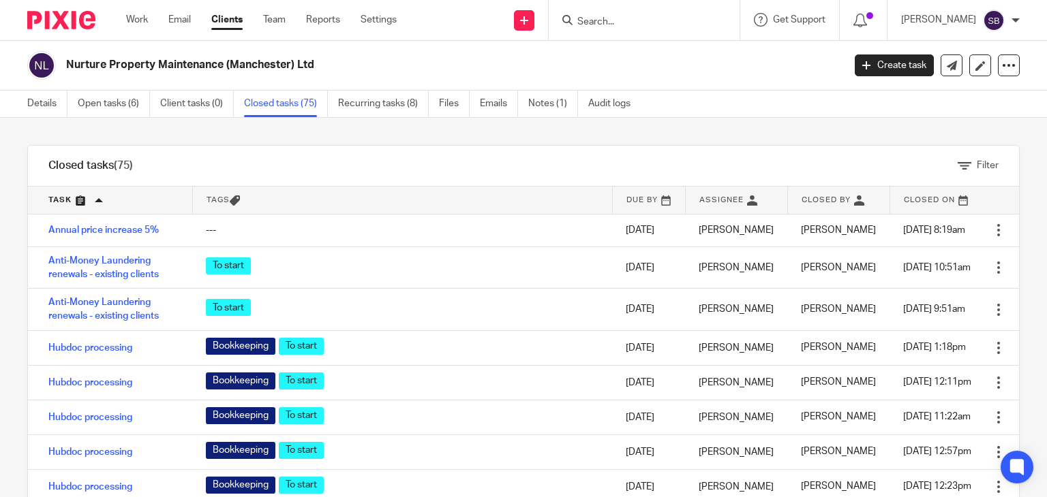
click at [61, 200] on link at bounding box center [110, 200] width 164 height 27
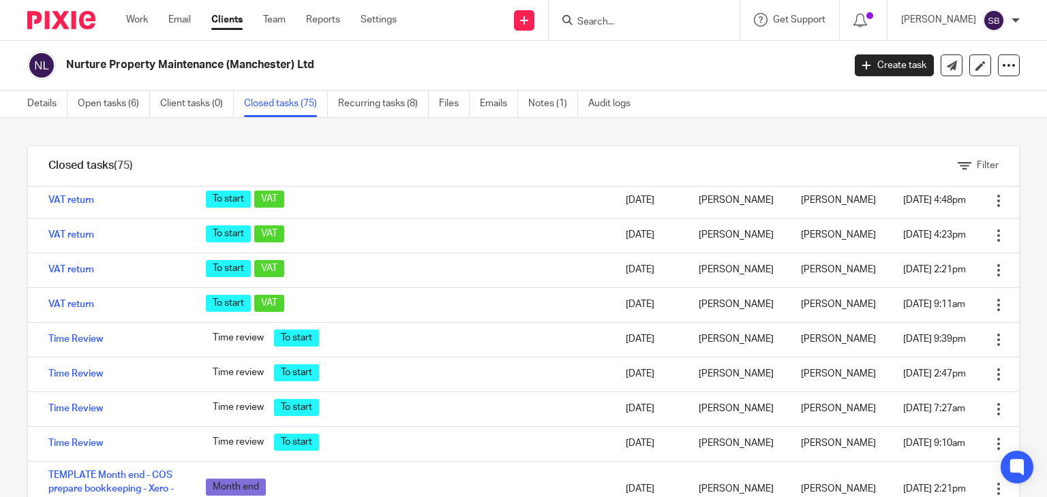
scroll to position [341, 0]
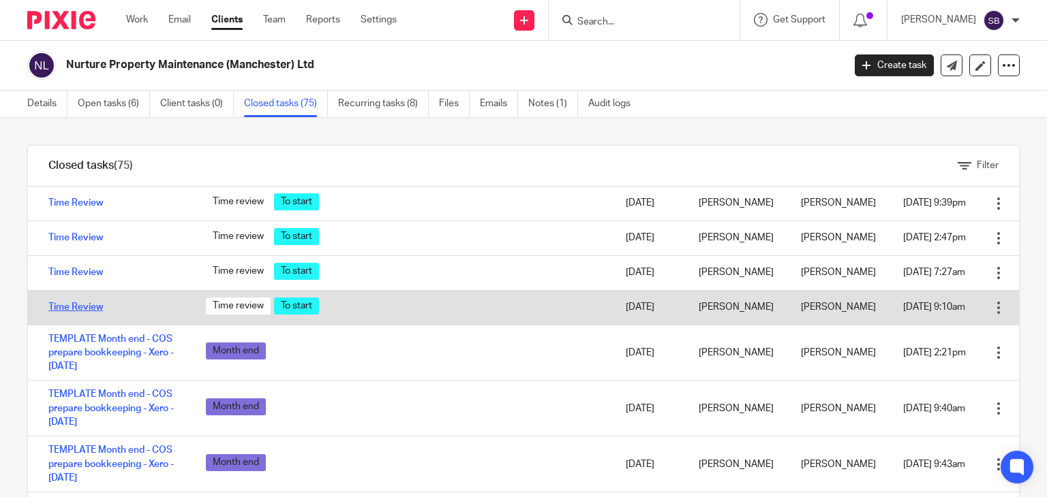
click at [89, 312] on link "Time Review" at bounding box center [75, 308] width 55 height 10
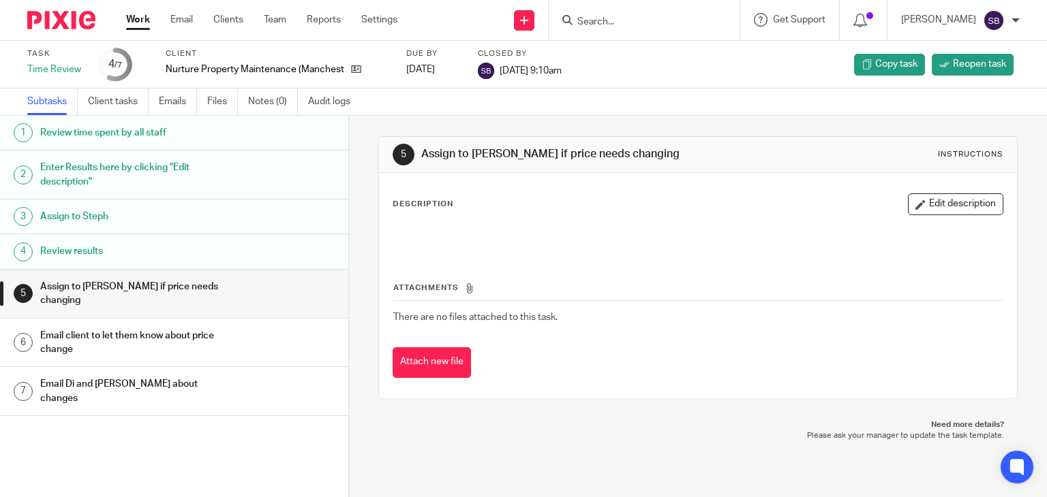
click at [143, 179] on h1 "Enter Results here by clicking "Edit description"" at bounding box center [138, 174] width 196 height 35
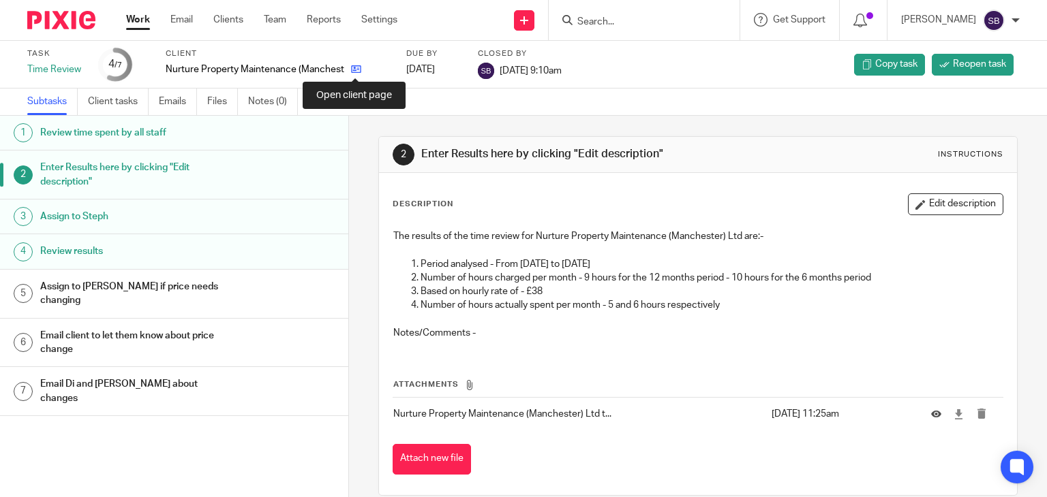
click at [354, 72] on icon at bounding box center [356, 69] width 10 height 10
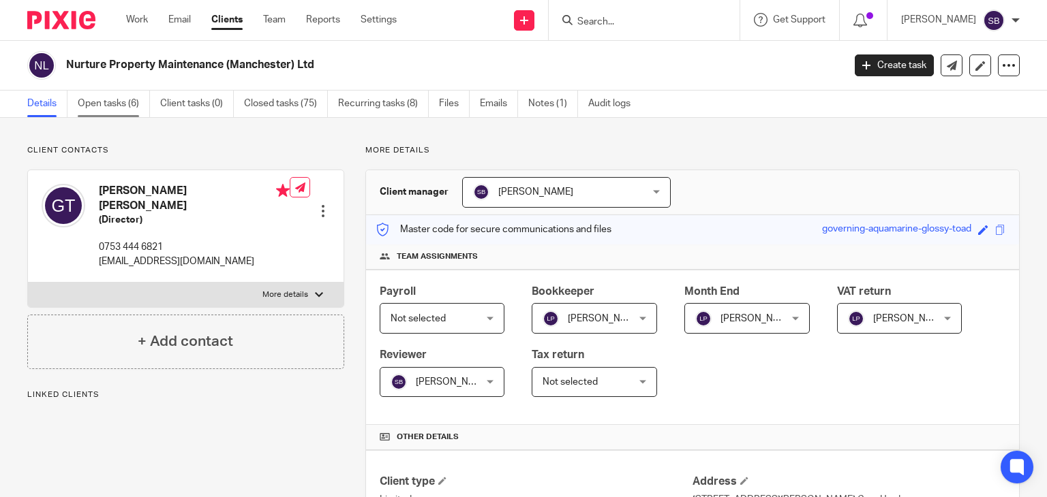
click at [99, 110] on link "Open tasks (6)" at bounding box center [114, 104] width 72 height 27
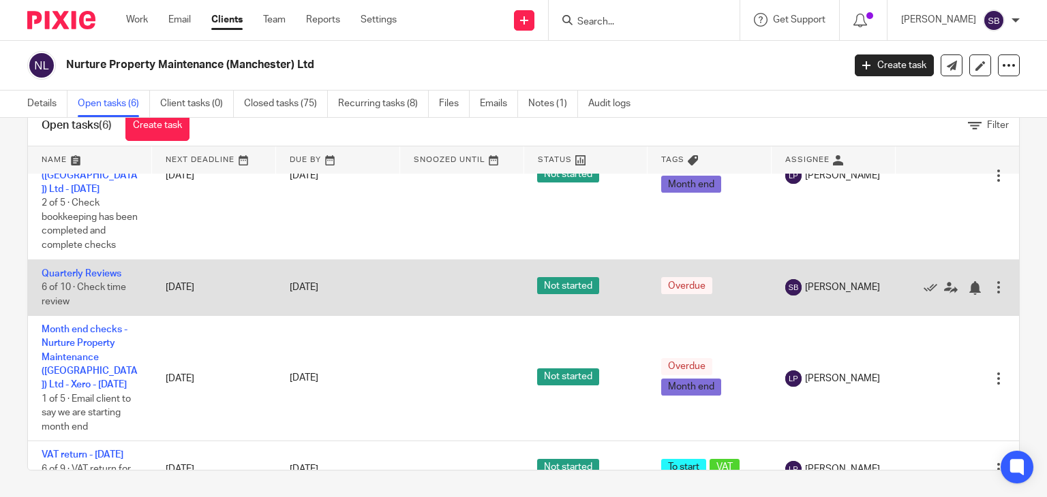
scroll to position [218, 0]
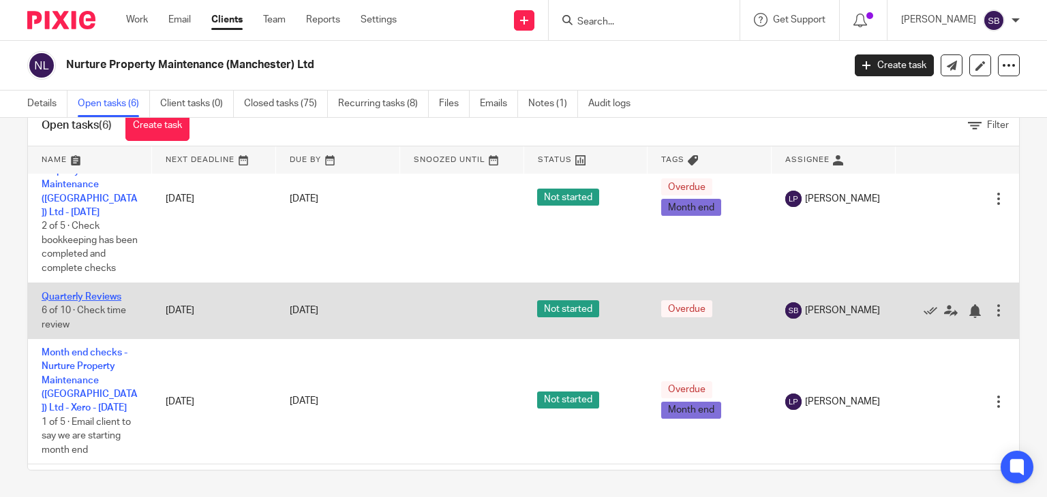
click at [95, 299] on link "Quarterly Reviews" at bounding box center [82, 297] width 80 height 10
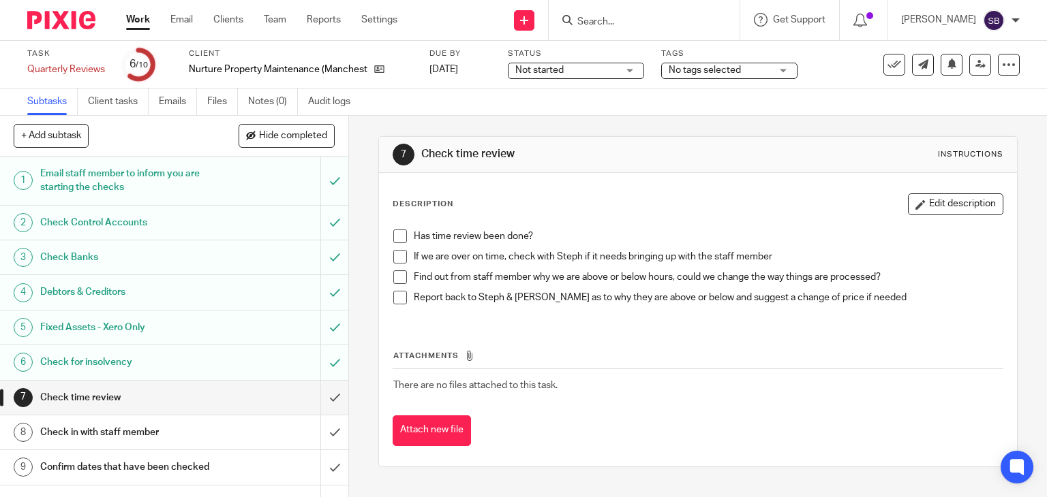
click at [397, 239] on span at bounding box center [400, 237] width 14 height 14
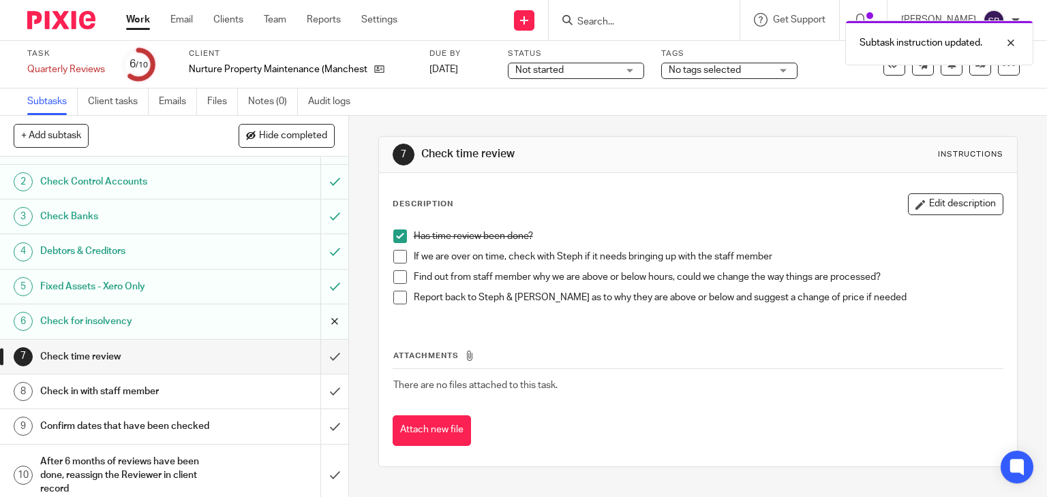
scroll to position [63, 0]
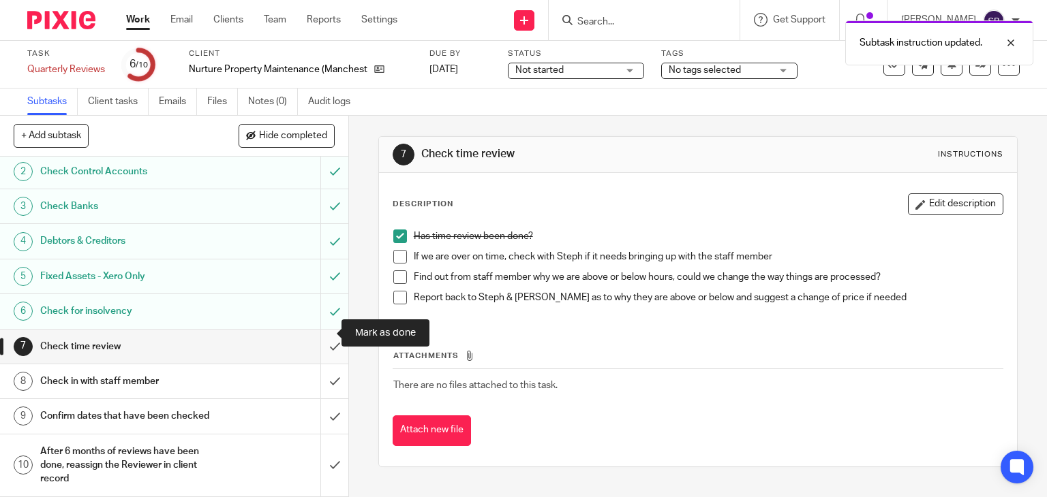
click at [317, 330] on input "submit" at bounding box center [174, 347] width 348 height 34
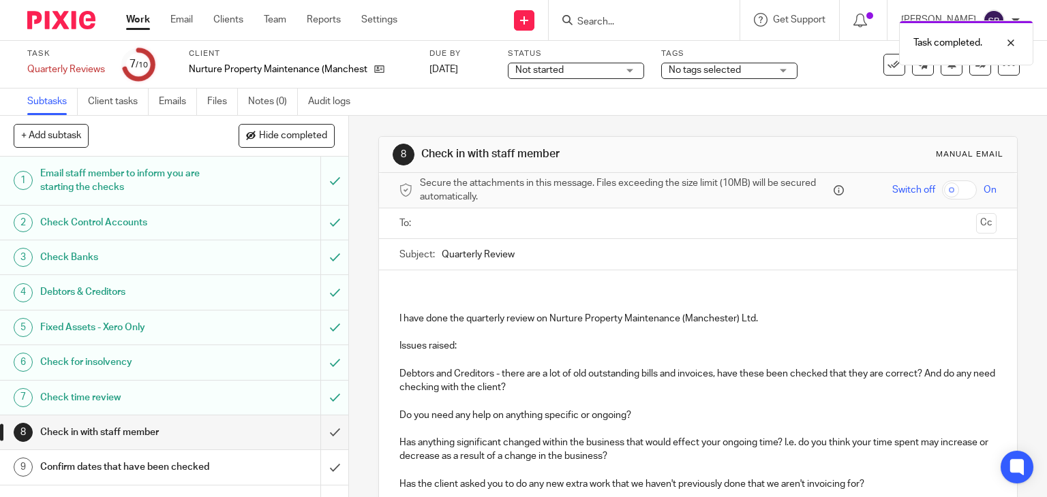
click at [452, 224] on input "text" at bounding box center [698, 224] width 546 height 16
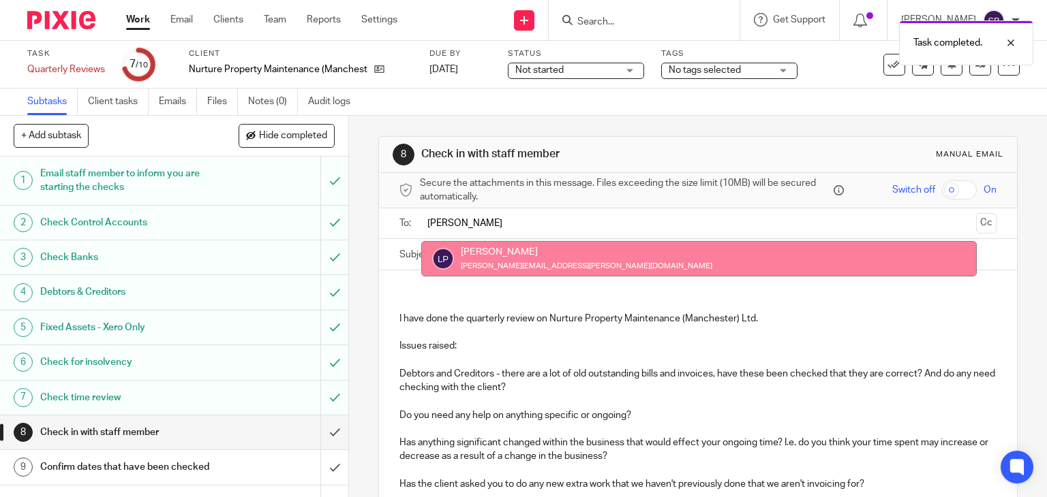
type input "lind"
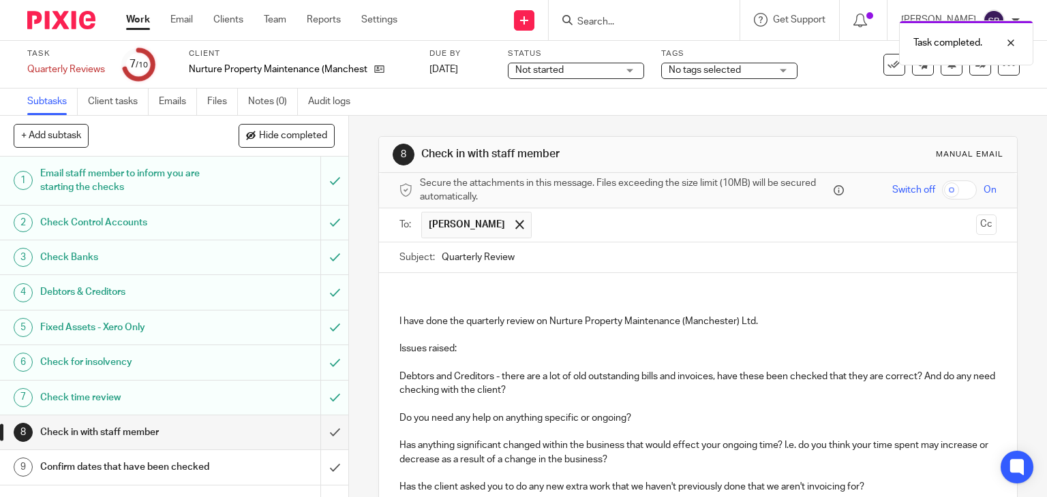
click at [410, 287] on p at bounding box center [698, 301] width 598 height 28
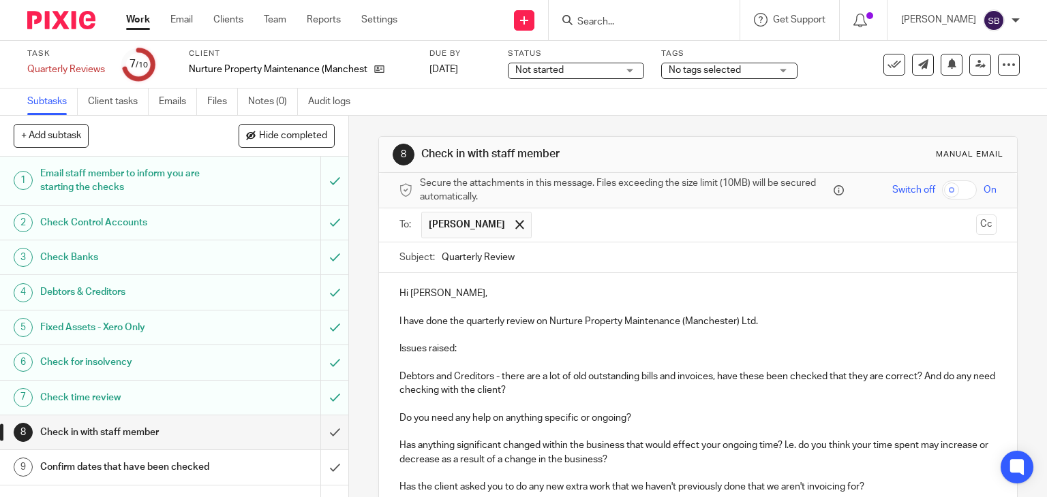
click at [763, 315] on p "I have done the quarterly review on Nurture Property Maintenance (Manchester) L…" at bounding box center [698, 322] width 598 height 14
click at [932, 319] on p "I have done the quarterly review on Nurture Property Maintenance (Manchester) L…" at bounding box center [698, 322] width 598 height 14
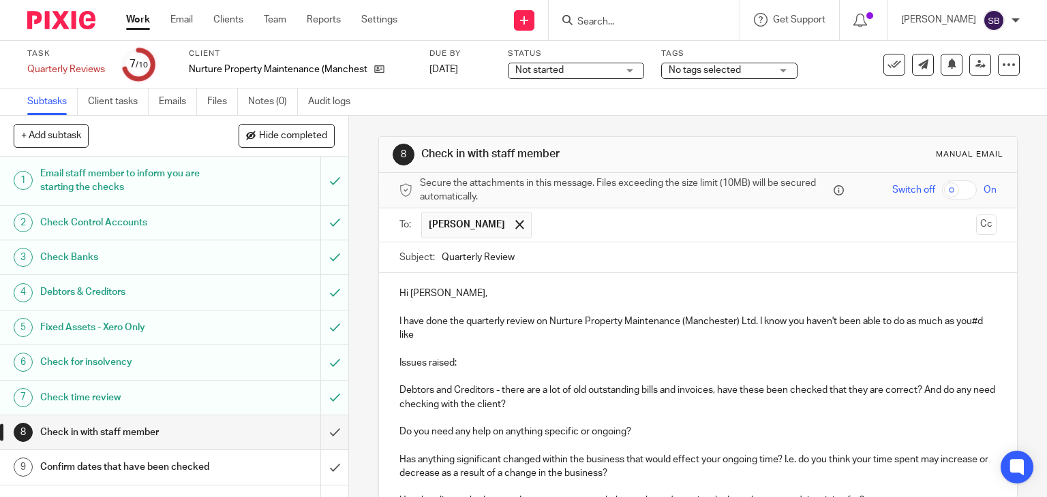
click at [415, 337] on p "I have done the quarterly review on Nurture Property Maintenance (Manchester) L…" at bounding box center [698, 329] width 598 height 28
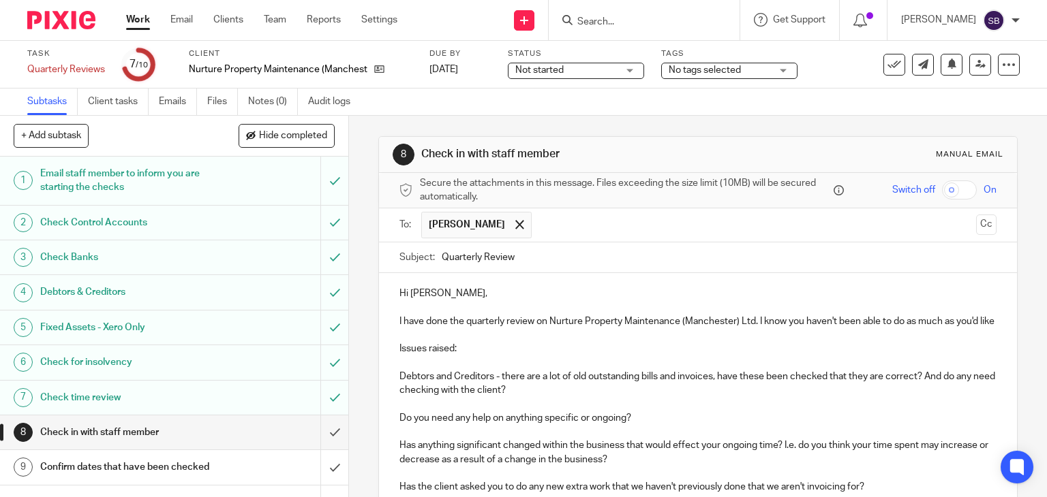
click at [442, 328] on p "I have done the quarterly review on Nurture Property Maintenance (Manchester) L…" at bounding box center [698, 322] width 598 height 14
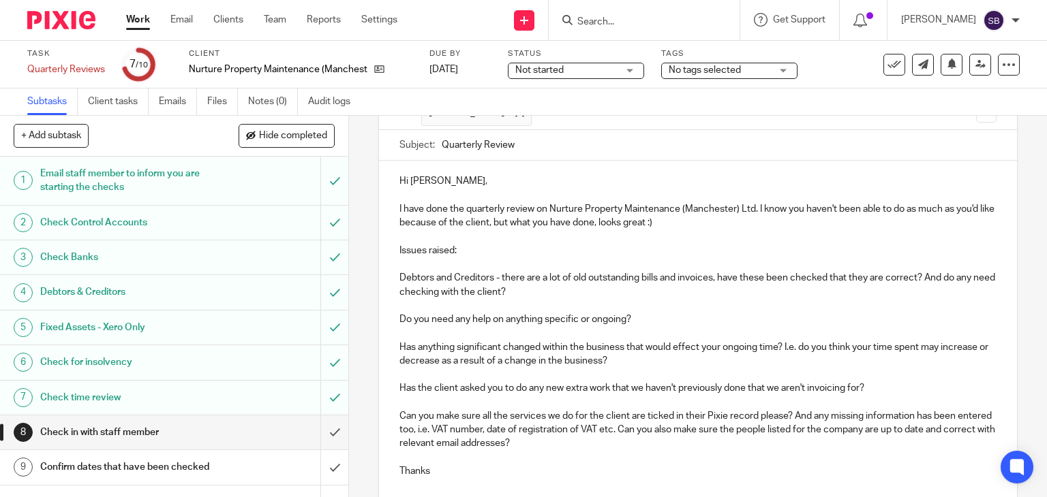
scroll to position [136, 0]
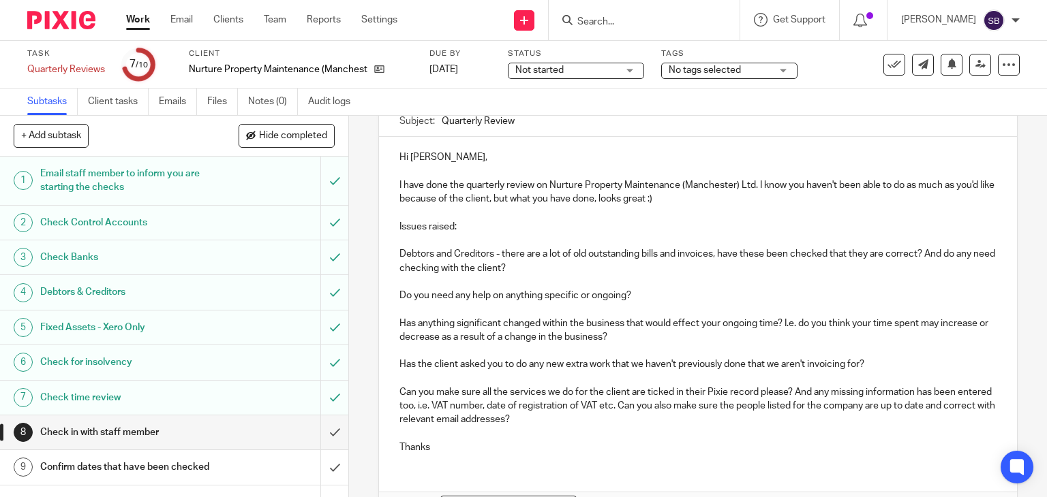
click at [463, 453] on p "Thanks" at bounding box center [698, 448] width 598 height 14
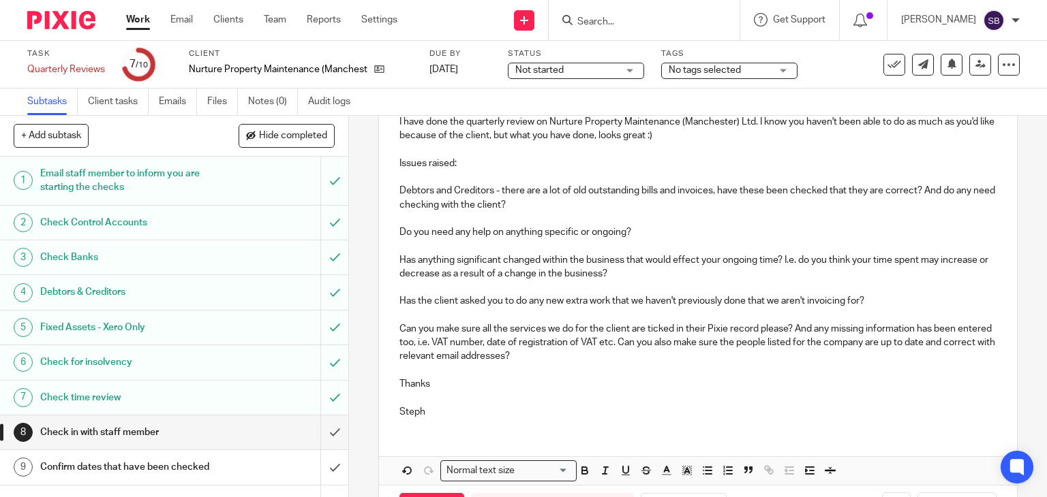
scroll to position [251, 0]
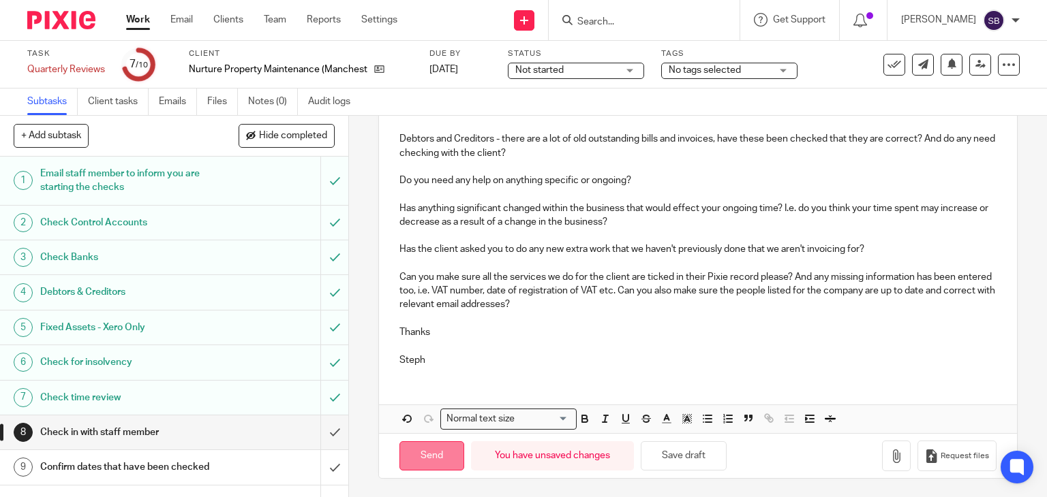
click at [436, 456] on input "Send" at bounding box center [431, 456] width 65 height 29
type input "Sent"
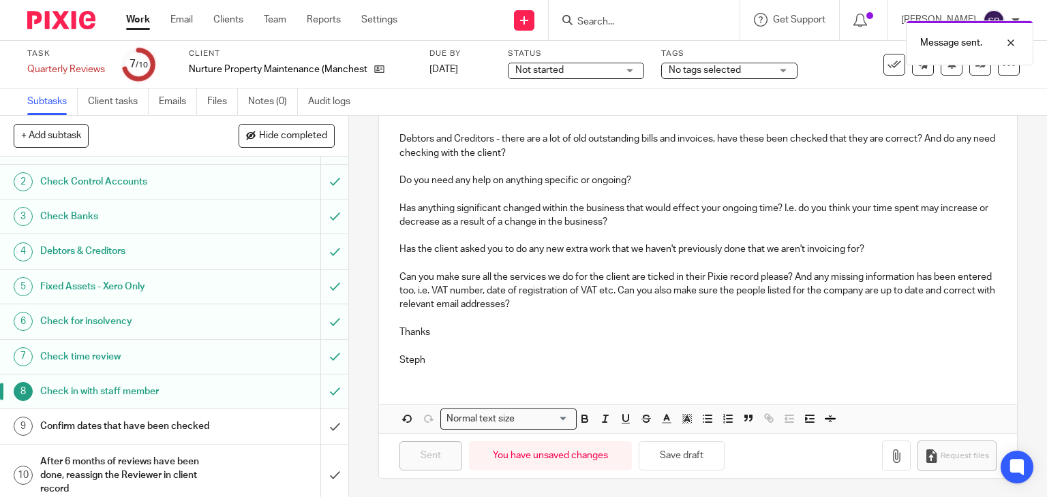
scroll to position [63, 0]
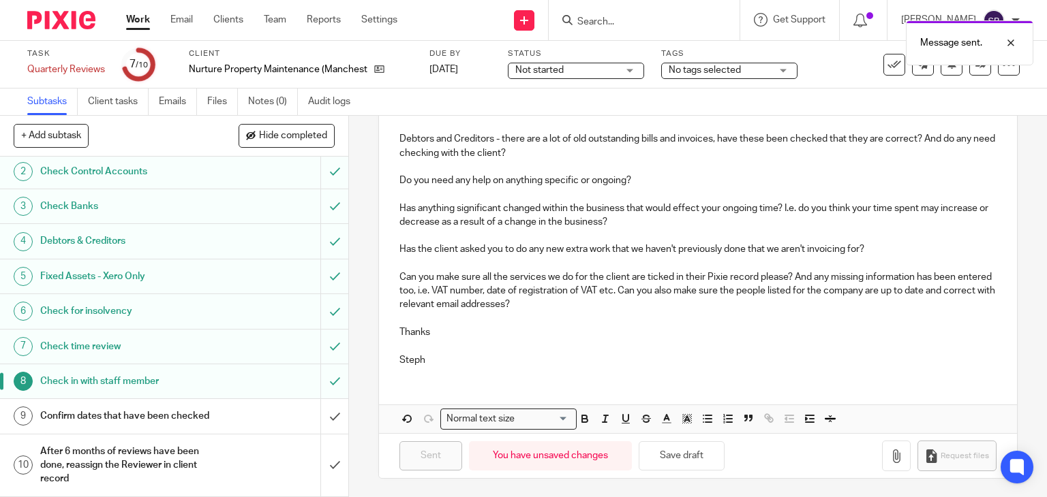
click at [163, 407] on h1 "Confirm dates that have been checked" at bounding box center [129, 416] width 178 height 20
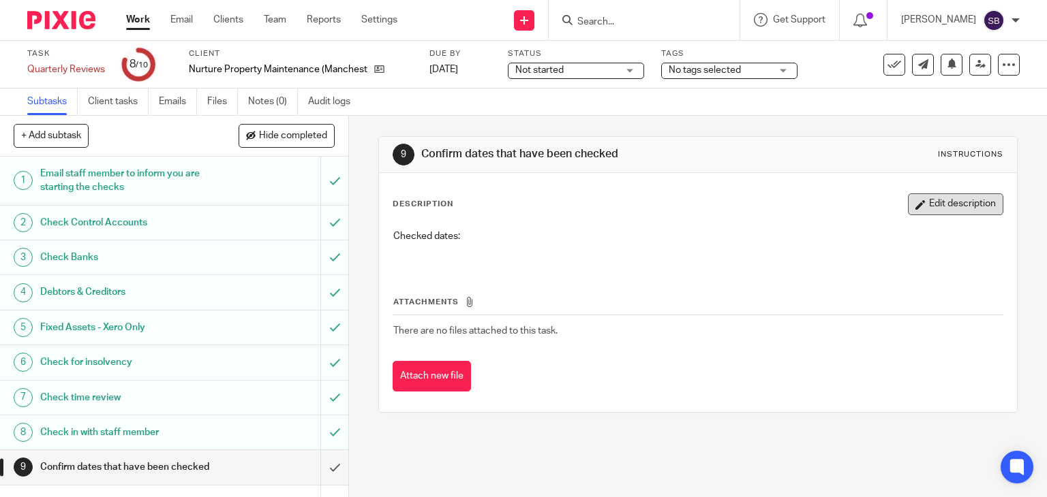
click at [919, 202] on button "Edit description" at bounding box center [955, 205] width 95 height 22
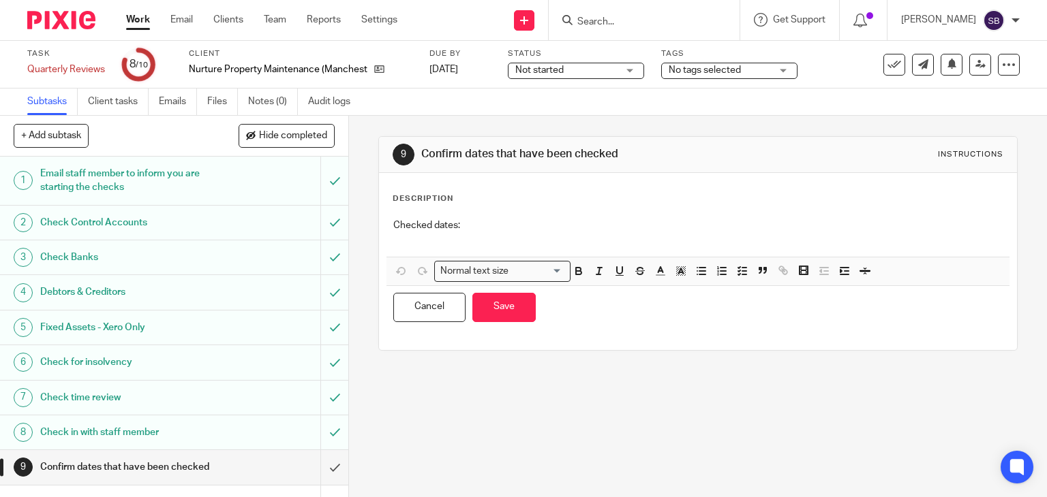
click at [542, 222] on p "Checked dates:" at bounding box center [698, 226] width 610 height 14
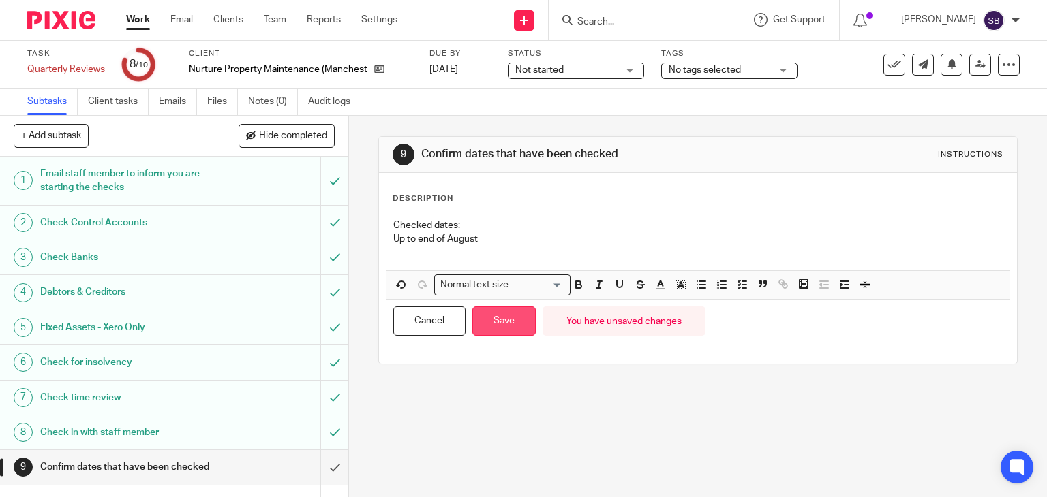
click at [509, 312] on button "Save" at bounding box center [503, 321] width 63 height 29
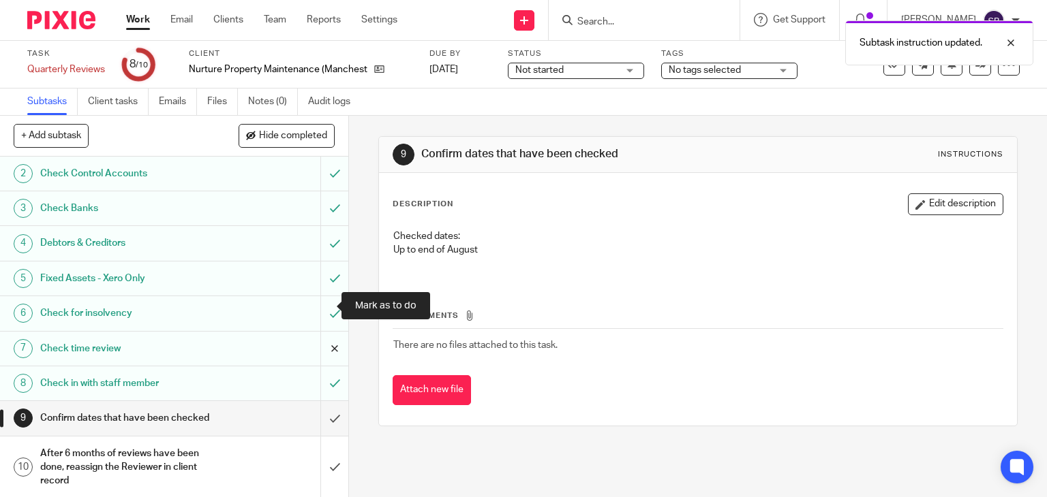
scroll to position [63, 0]
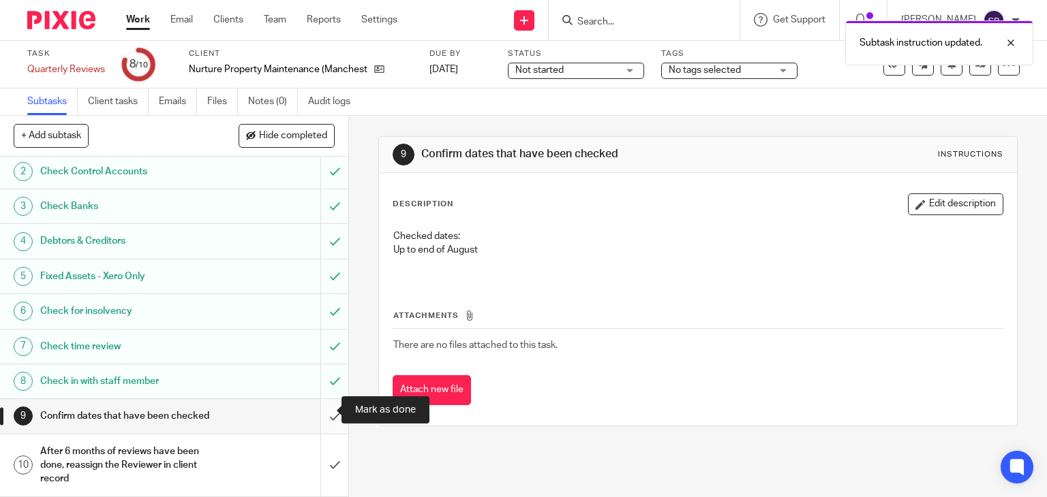
click at [324, 415] on input "submit" at bounding box center [174, 416] width 348 height 34
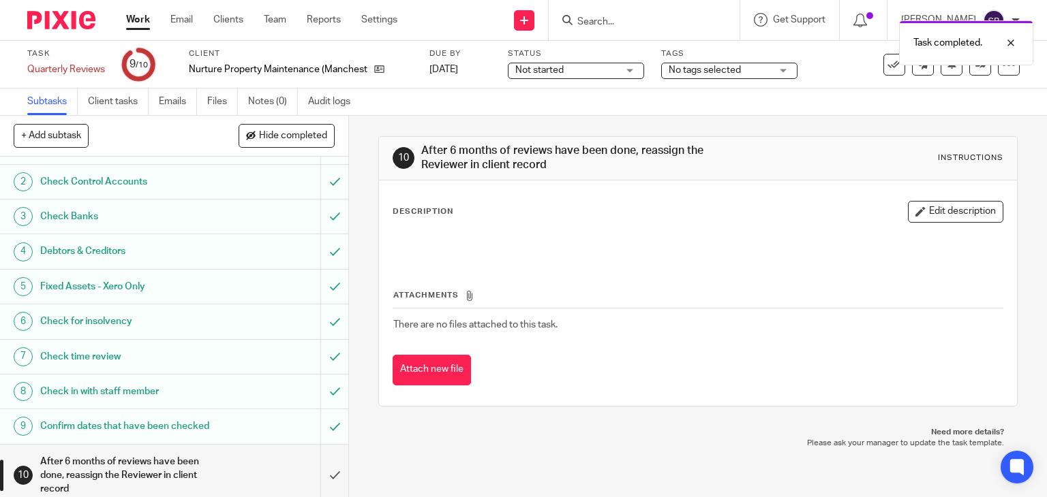
scroll to position [63, 0]
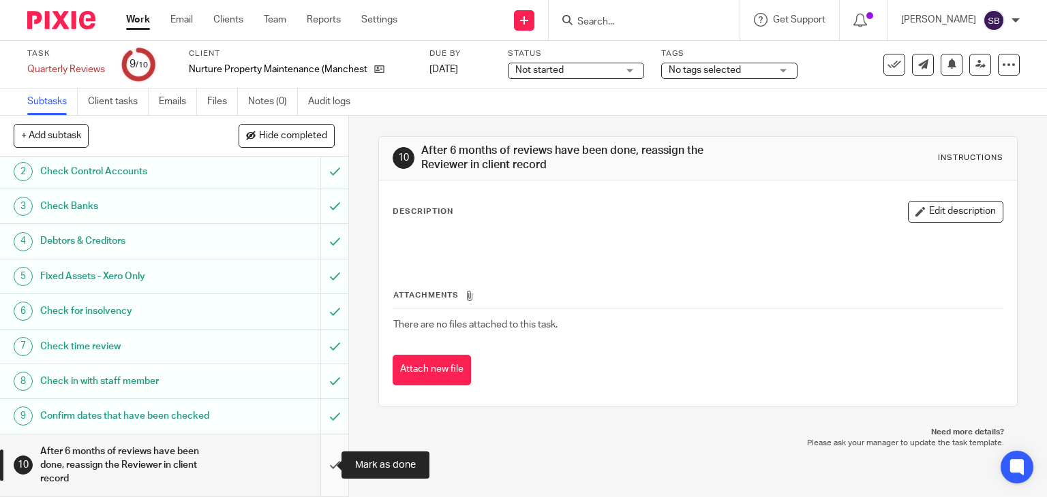
click at [320, 467] on input "submit" at bounding box center [174, 466] width 348 height 62
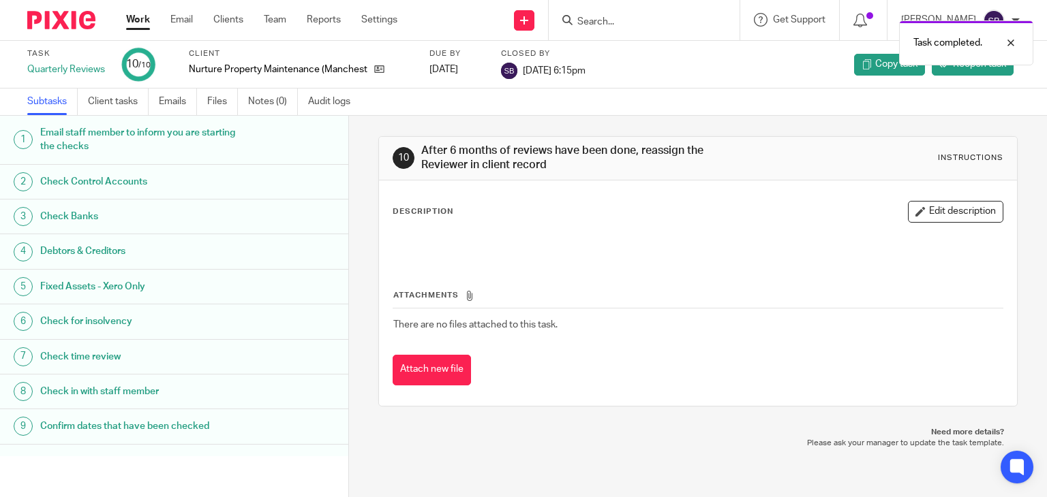
click at [146, 16] on link "Work" at bounding box center [138, 20] width 24 height 14
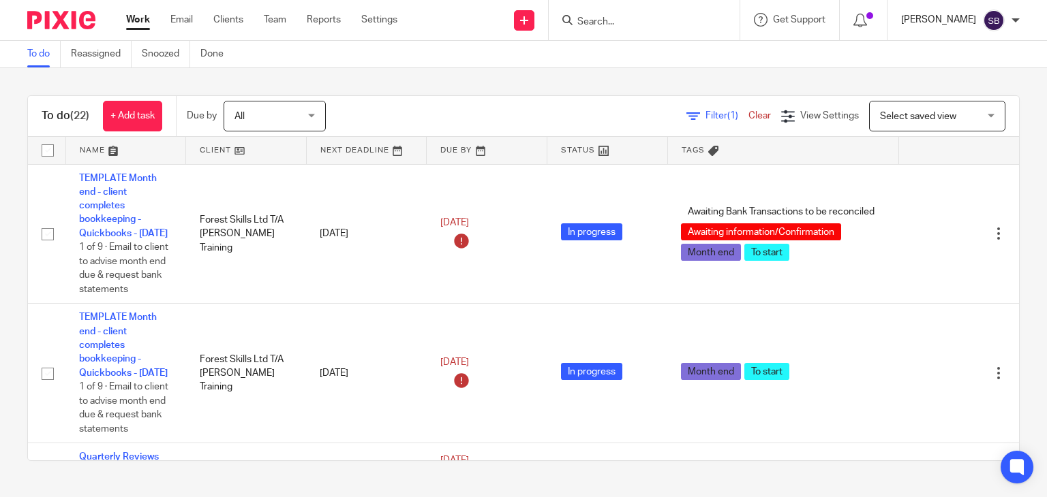
click at [968, 22] on p "[PERSON_NAME]" at bounding box center [938, 20] width 75 height 14
click at [946, 91] on span "Logout" at bounding box center [956, 95] width 31 height 10
